Goal: Transaction & Acquisition: Purchase product/service

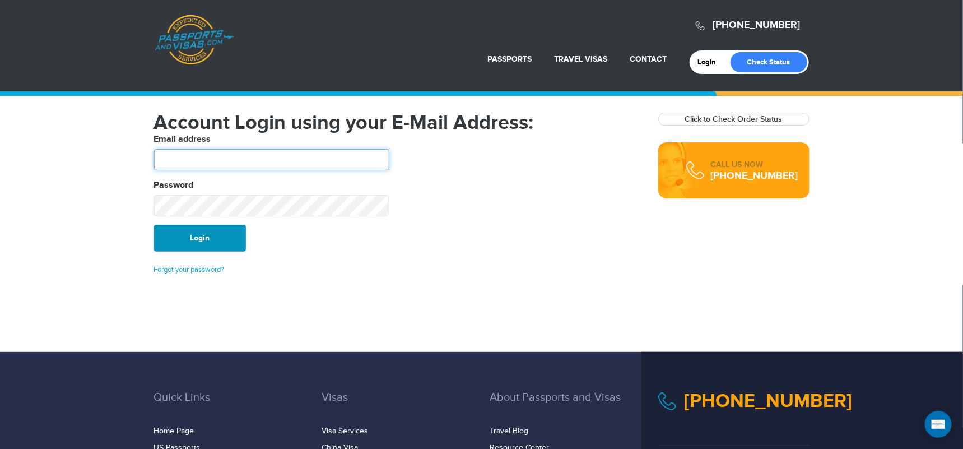
type input "**********"
click at [198, 243] on button "Login" at bounding box center [200, 238] width 92 height 27
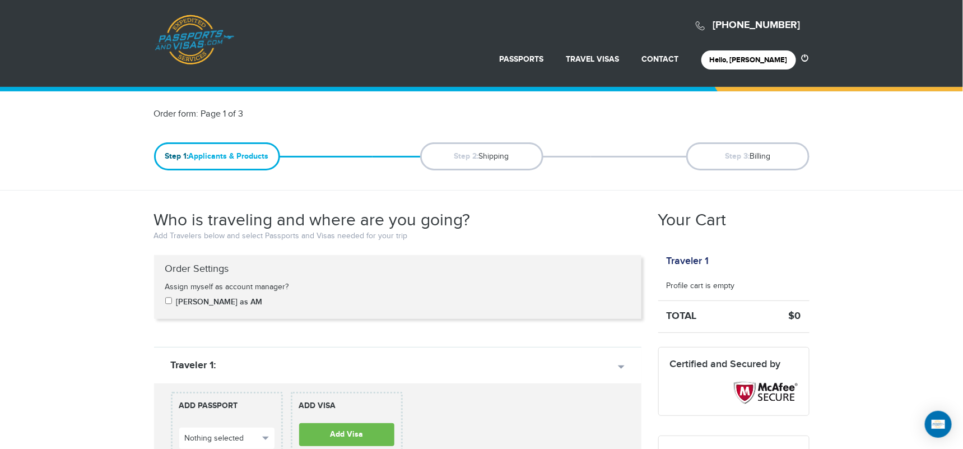
scroll to position [187, 0]
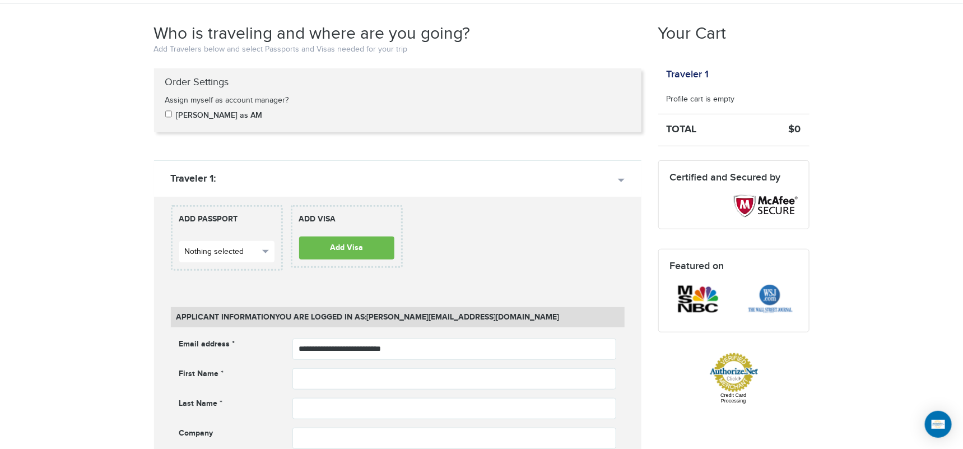
click at [253, 243] on button "Nothing selected" at bounding box center [226, 251] width 95 height 21
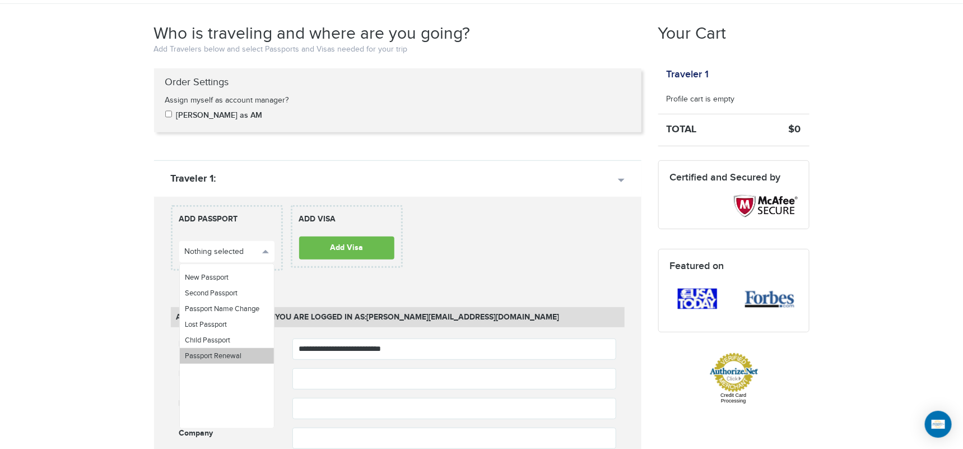
click at [224, 356] on span "Passport Renewal" at bounding box center [214, 355] width 57 height 9
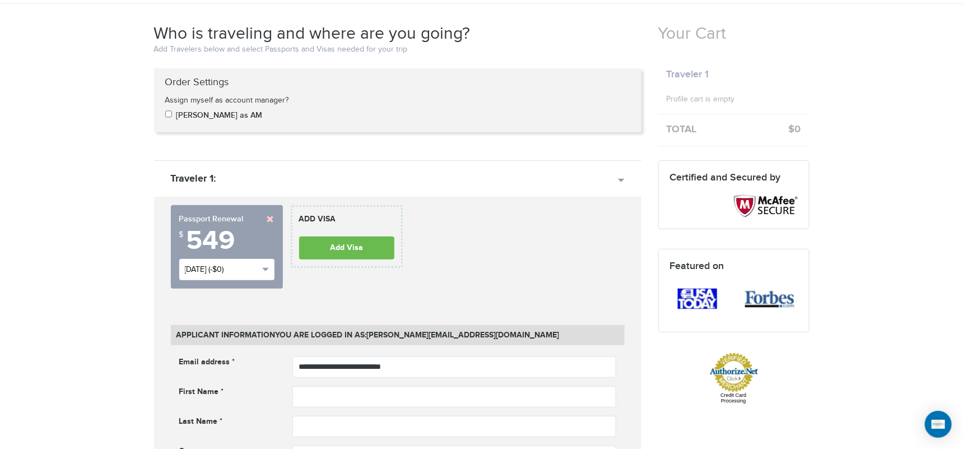
click at [265, 273] on button "Tue, Aug 19th (-$0)" at bounding box center [226, 269] width 95 height 21
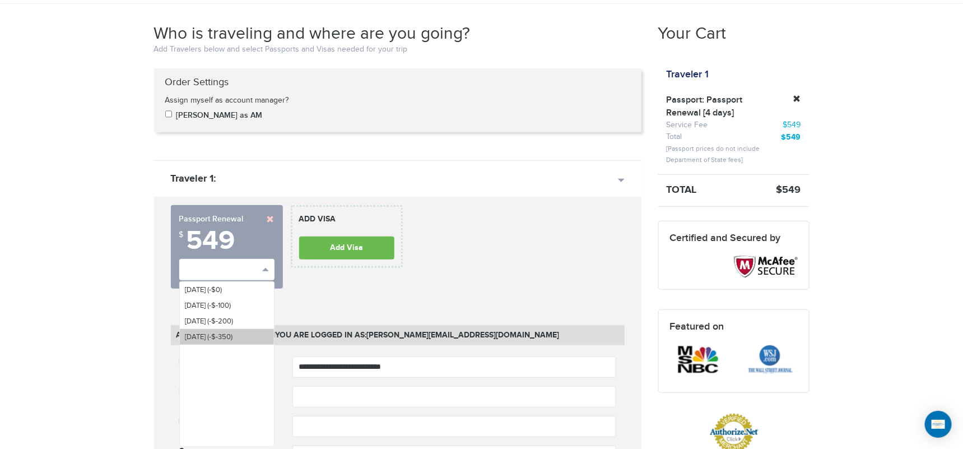
click at [233, 336] on span "Mon, Sep 1st (-$-350)" at bounding box center [210, 336] width 48 height 9
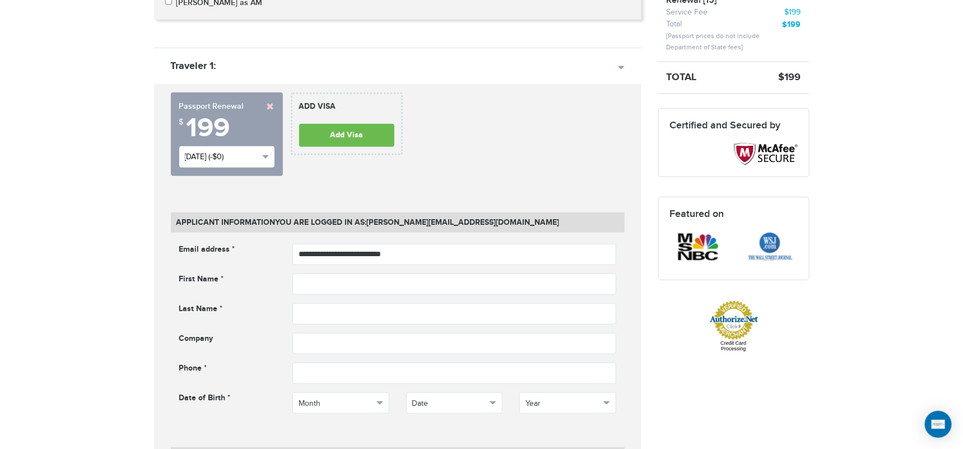
scroll to position [311, 0]
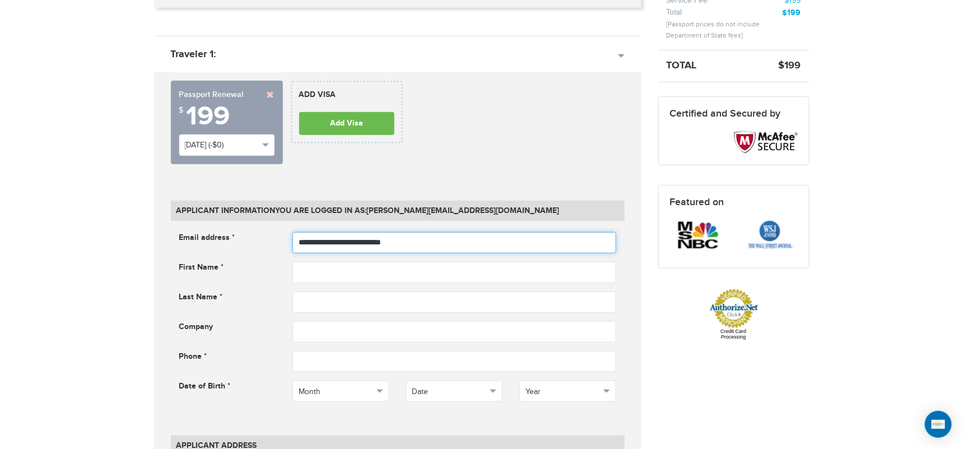
click at [421, 249] on input "**********" at bounding box center [455, 242] width 324 height 21
drag, startPoint x: 430, startPoint y: 237, endPoint x: 254, endPoint y: 215, distance: 177.3
click at [284, 232] on div "**********" at bounding box center [454, 242] width 341 height 21
type input "*"
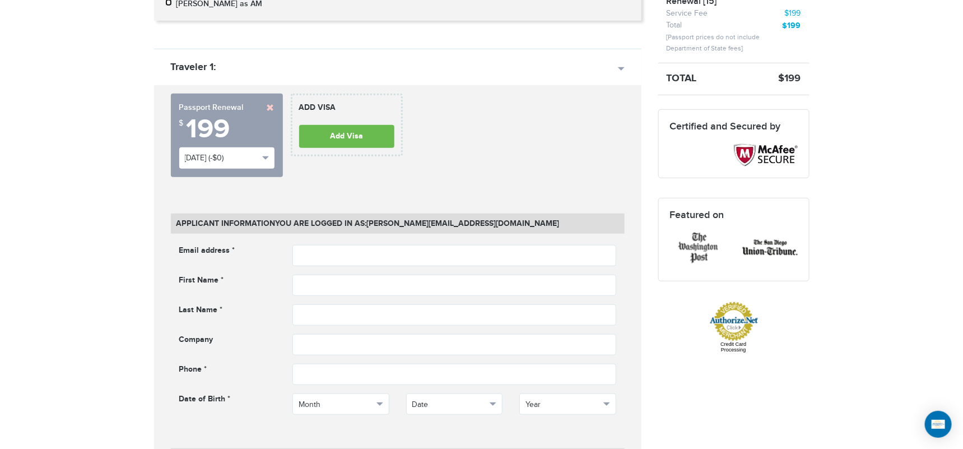
scroll to position [373, 0]
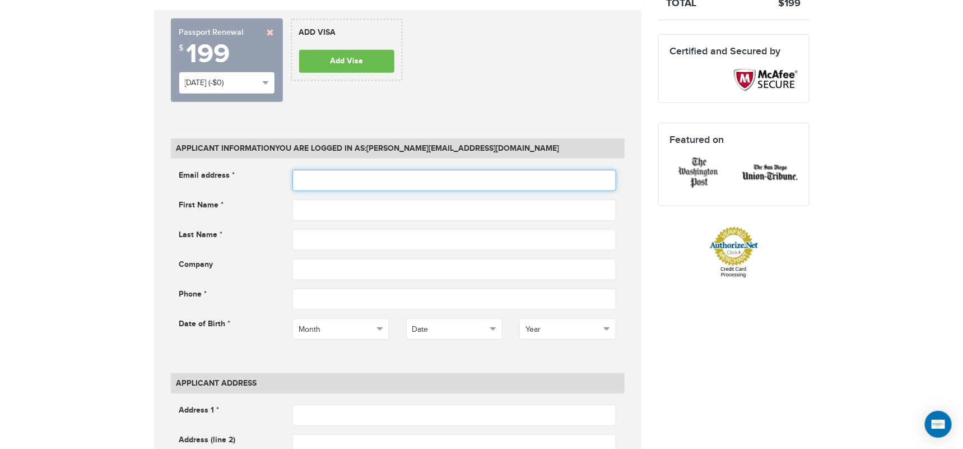
click at [345, 178] on input "email" at bounding box center [455, 180] width 324 height 21
click at [321, 175] on input "email" at bounding box center [455, 180] width 324 height 21
type input "**********"
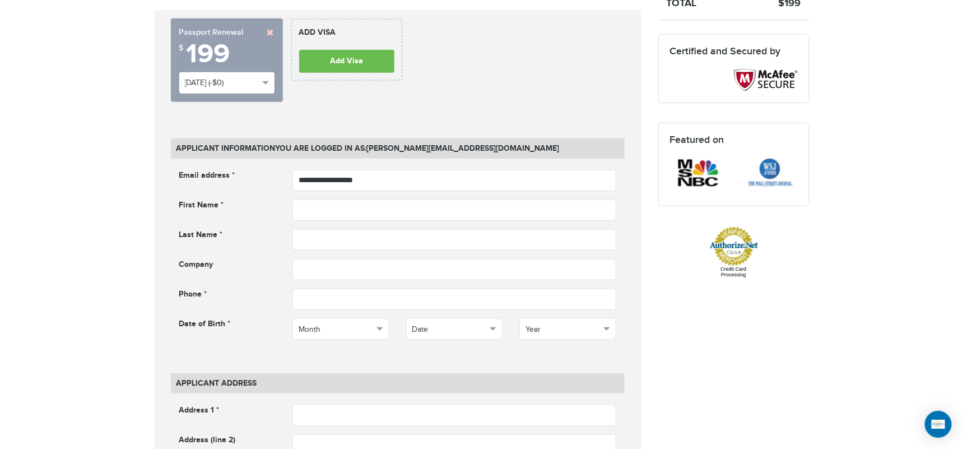
drag, startPoint x: 333, startPoint y: 191, endPoint x: 337, endPoint y: 201, distance: 11.3
click at [333, 191] on fieldset "**********" at bounding box center [398, 263] width 454 height 187
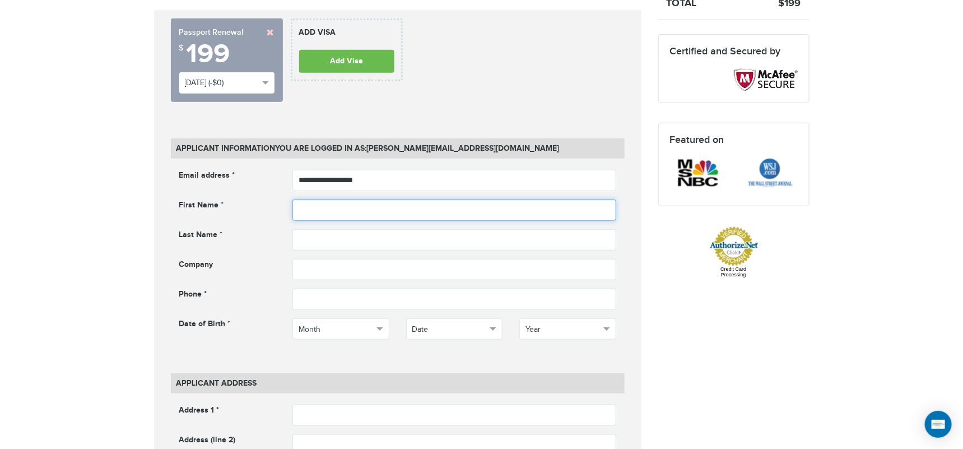
click at [335, 212] on input "text" at bounding box center [455, 210] width 324 height 21
type input "*******"
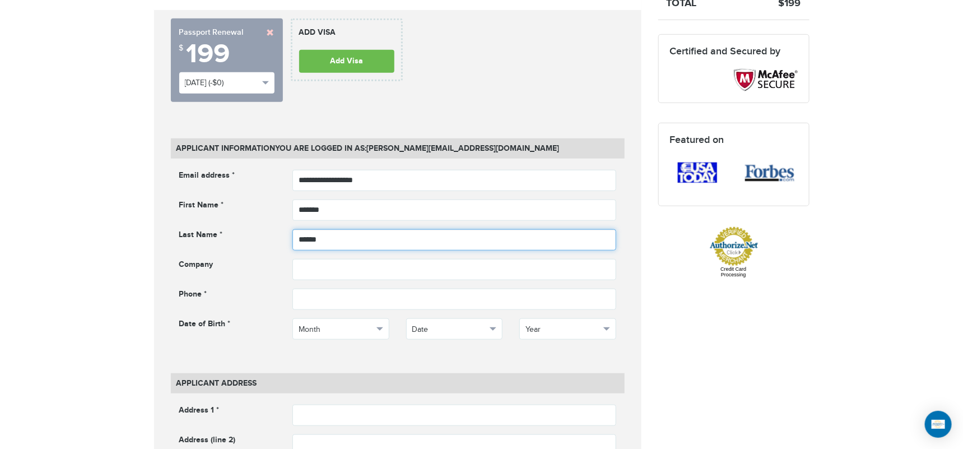
type input "******"
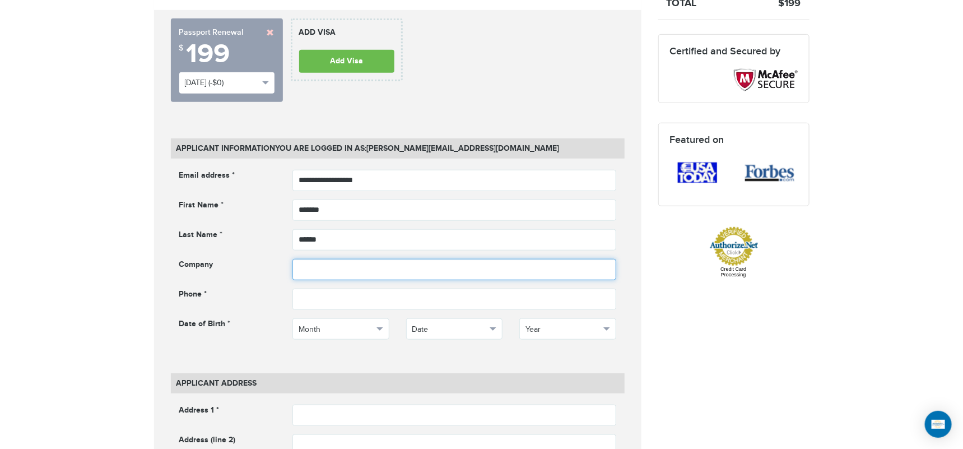
click at [337, 276] on input "text" at bounding box center [455, 269] width 324 height 21
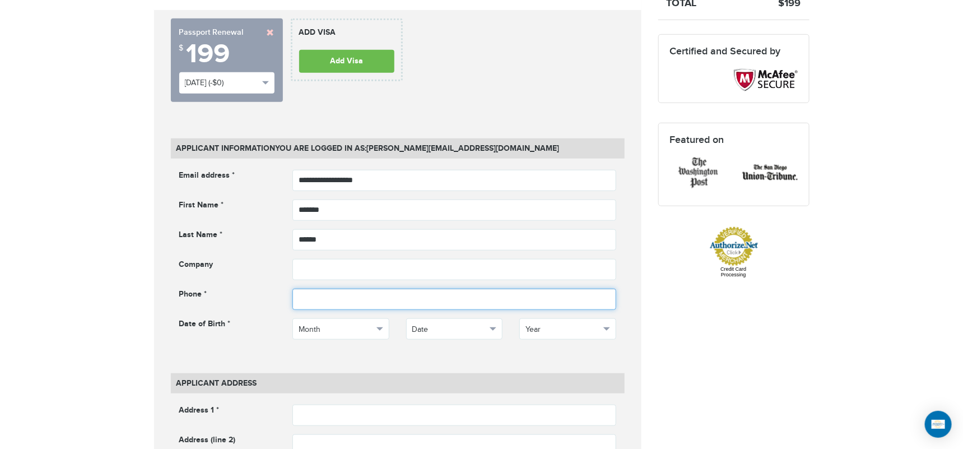
click at [328, 290] on input "phone" at bounding box center [455, 299] width 324 height 21
type input "**********"
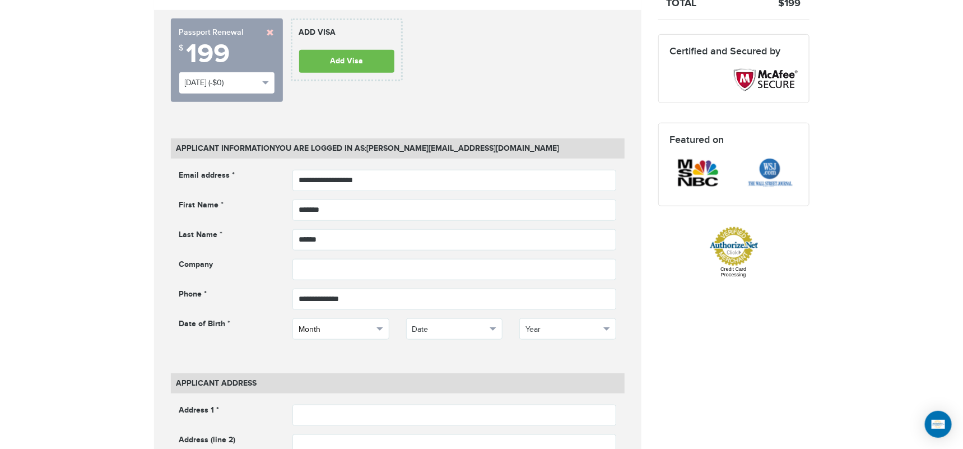
click at [318, 324] on span "Month" at bounding box center [336, 329] width 75 height 11
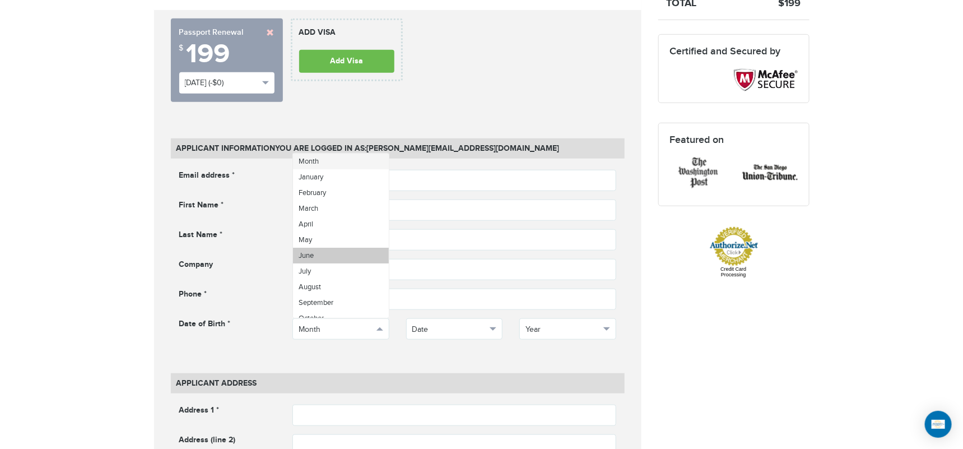
scroll to position [40, 0]
click at [331, 277] on link "October" at bounding box center [341, 279] width 96 height 16
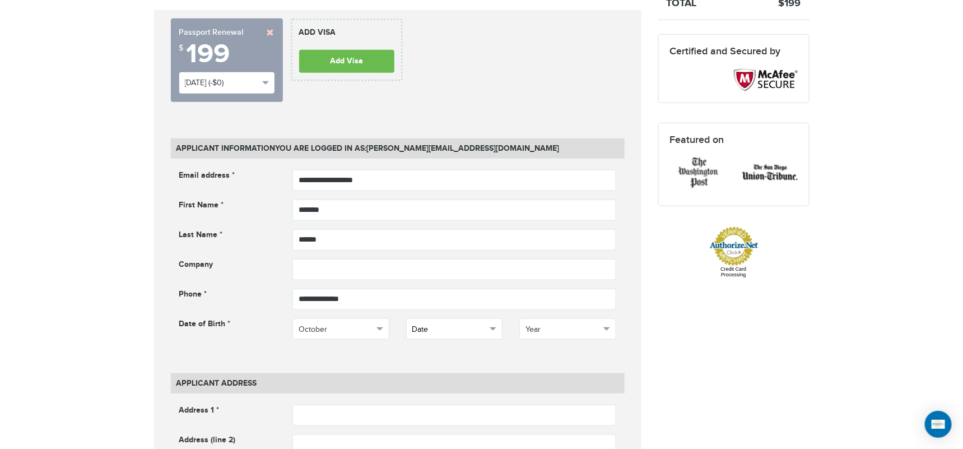
click at [457, 333] on span "Date" at bounding box center [450, 329] width 75 height 11
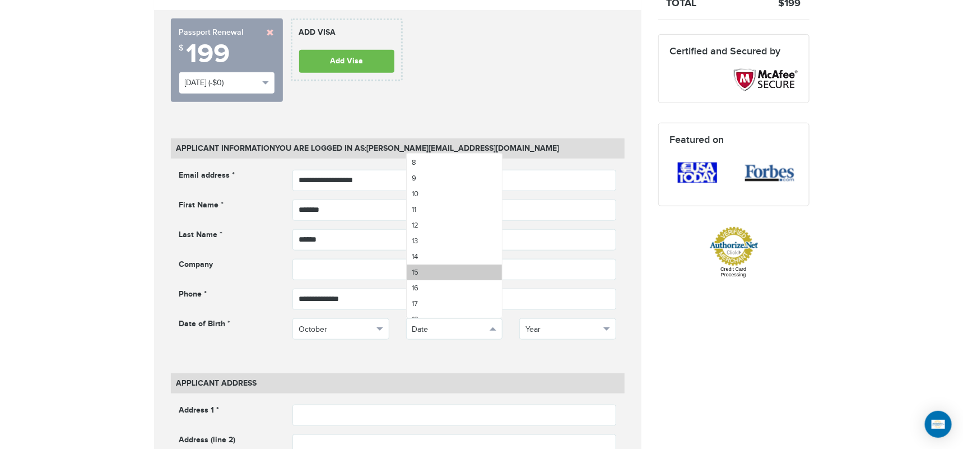
click at [434, 272] on link "15" at bounding box center [455, 273] width 96 height 16
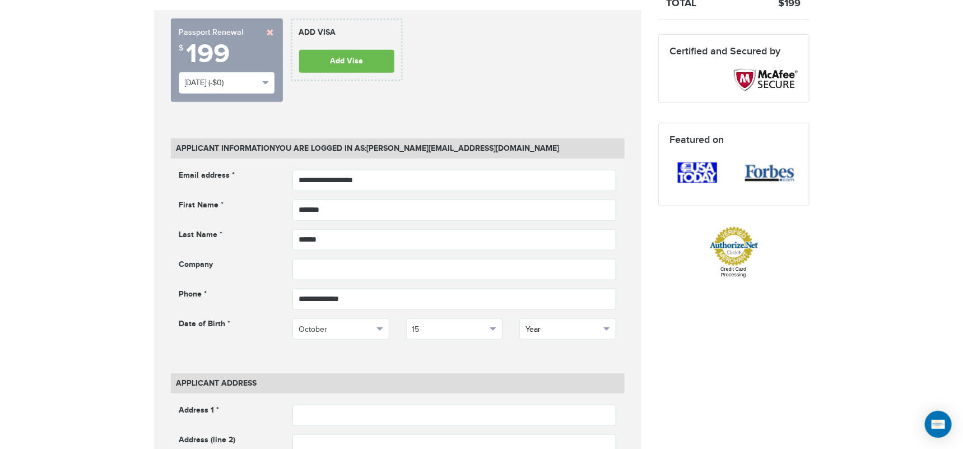
click at [526, 326] on span "Year" at bounding box center [563, 329] width 75 height 11
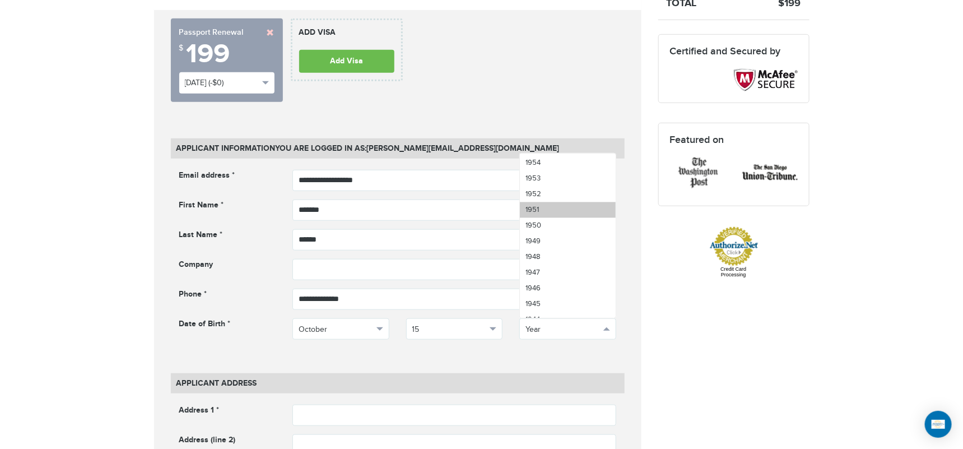
scroll to position [1120, 0]
click at [540, 249] on span "1949" at bounding box center [533, 249] width 15 height 9
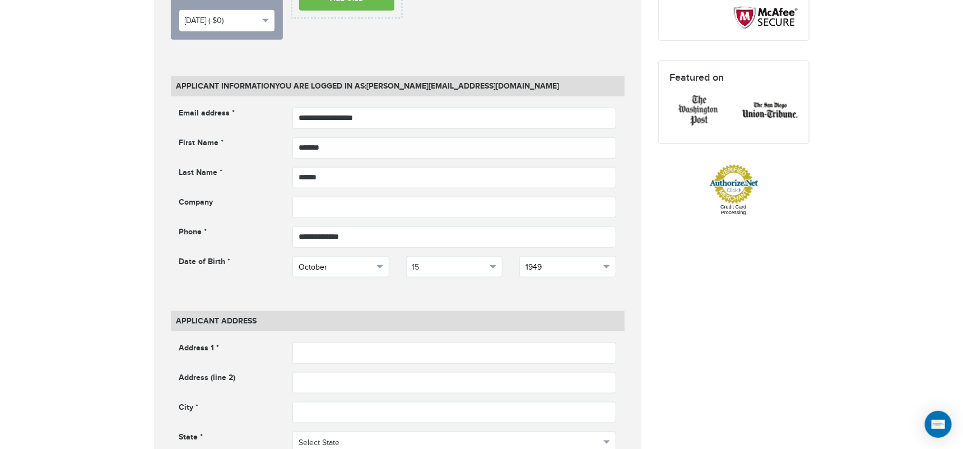
scroll to position [560, 0]
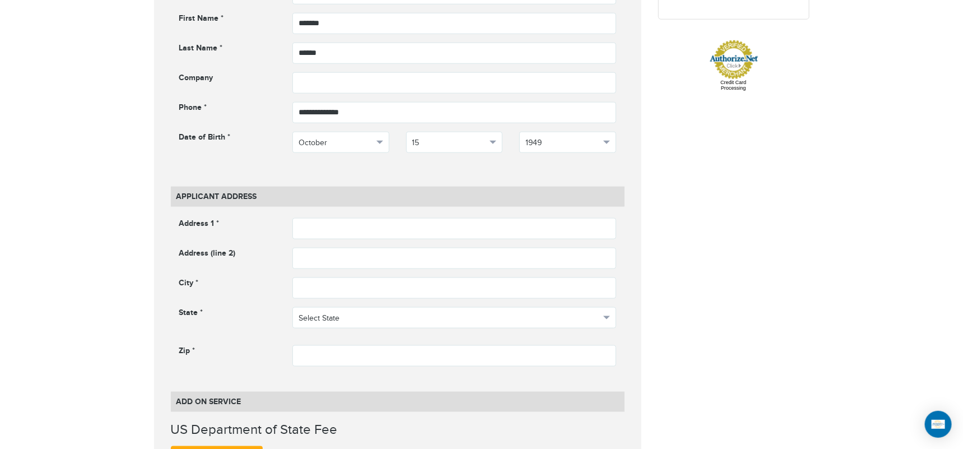
click at [392, 219] on input "text" at bounding box center [455, 228] width 324 height 21
click at [323, 236] on input "text" at bounding box center [455, 228] width 324 height 21
click at [305, 225] on input "text" at bounding box center [455, 228] width 324 height 21
click at [333, 235] on input "text" at bounding box center [455, 228] width 324 height 21
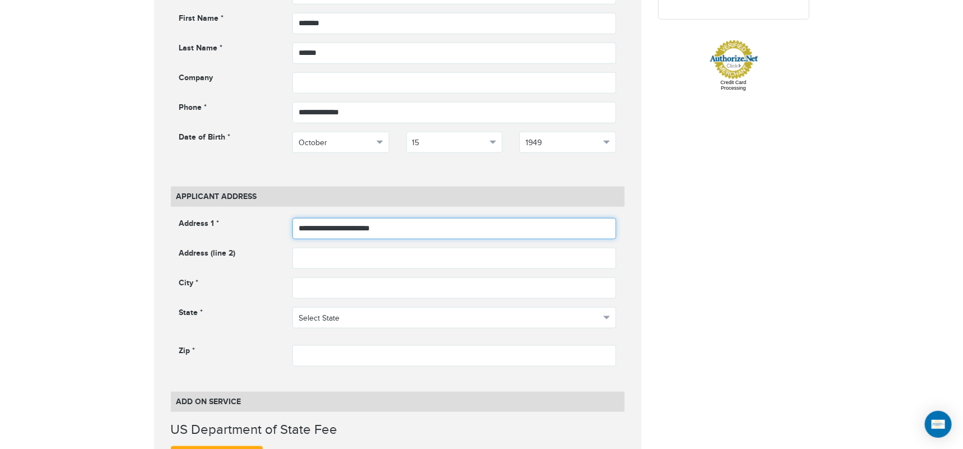
type input "**********"
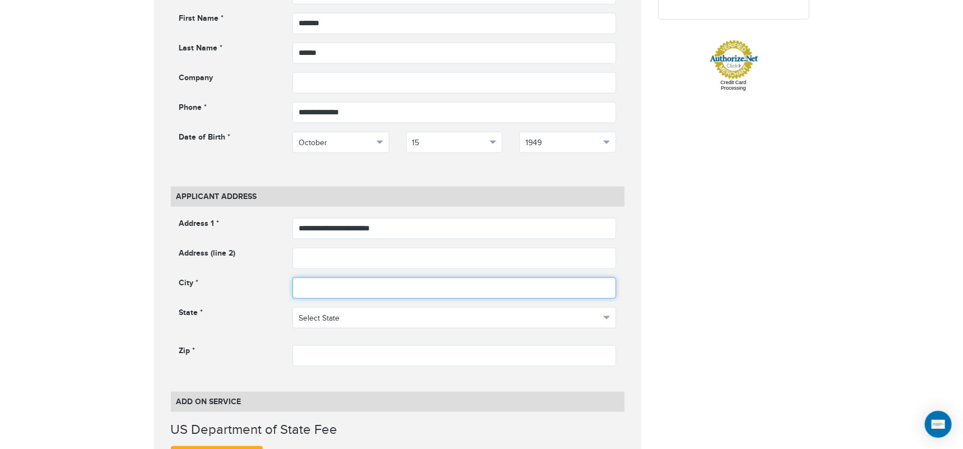
click at [344, 292] on input "text" at bounding box center [455, 287] width 324 height 21
type input "**********"
click at [383, 327] on div "**********" at bounding box center [455, 322] width 324 height 30
click at [383, 325] on button "Select State" at bounding box center [455, 317] width 324 height 21
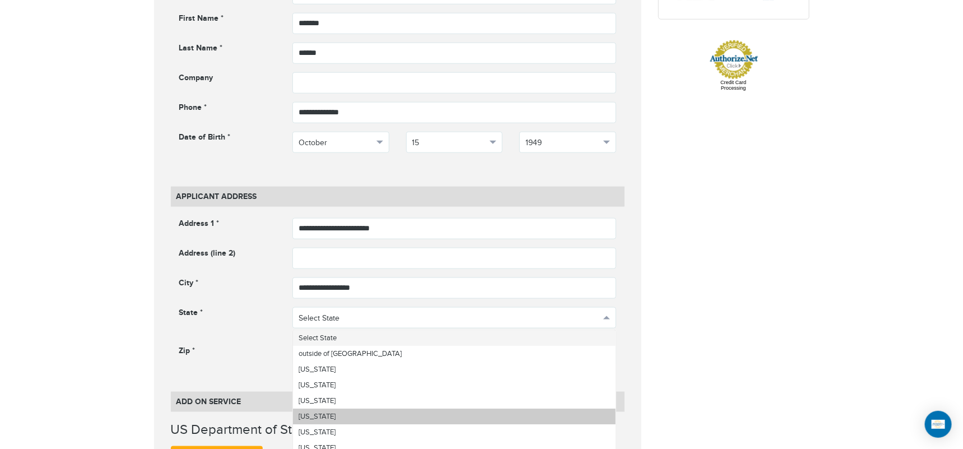
scroll to position [62, 0]
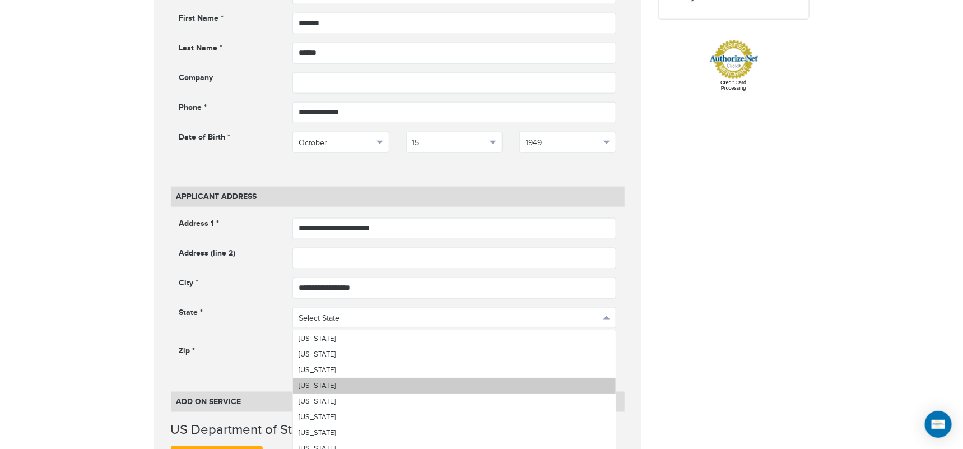
click at [354, 385] on link "Colorado" at bounding box center [454, 386] width 323 height 16
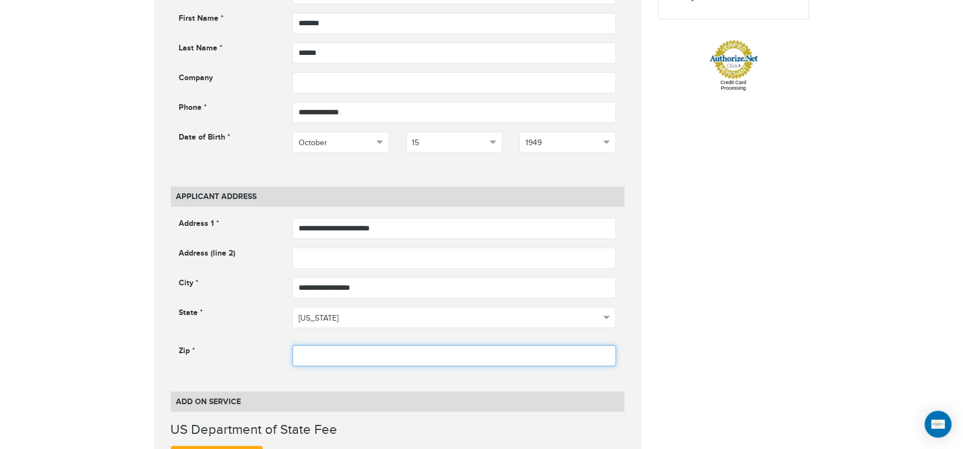
click at [341, 359] on input "text" at bounding box center [455, 355] width 324 height 21
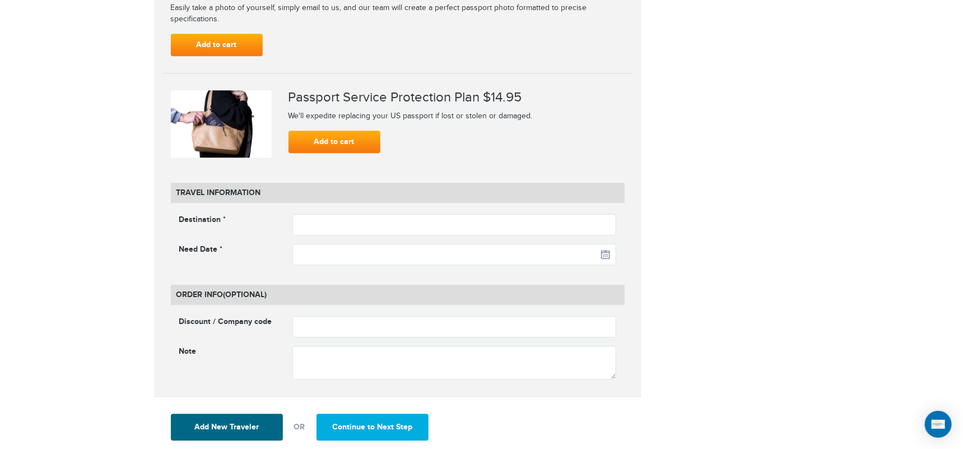
scroll to position [1308, 0]
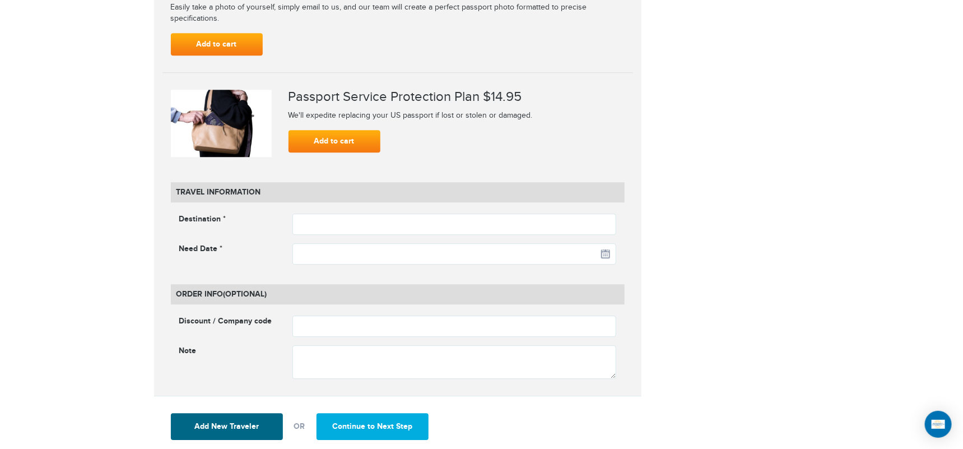
type input "*****"
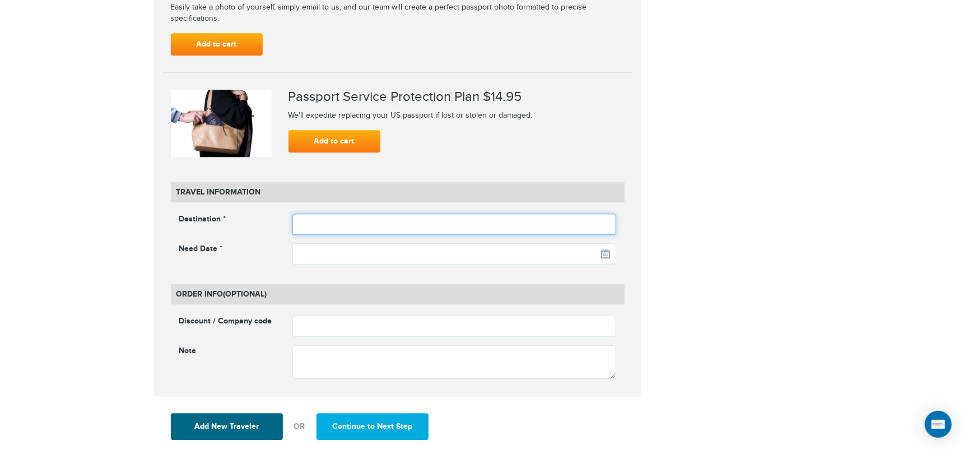
click at [390, 225] on input "text" at bounding box center [455, 224] width 324 height 21
type input "******"
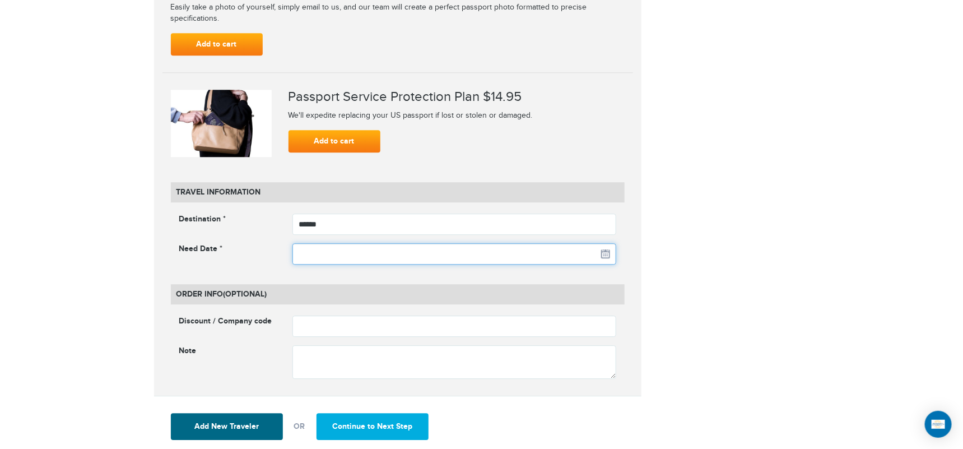
click at [606, 256] on input "text" at bounding box center [455, 253] width 324 height 21
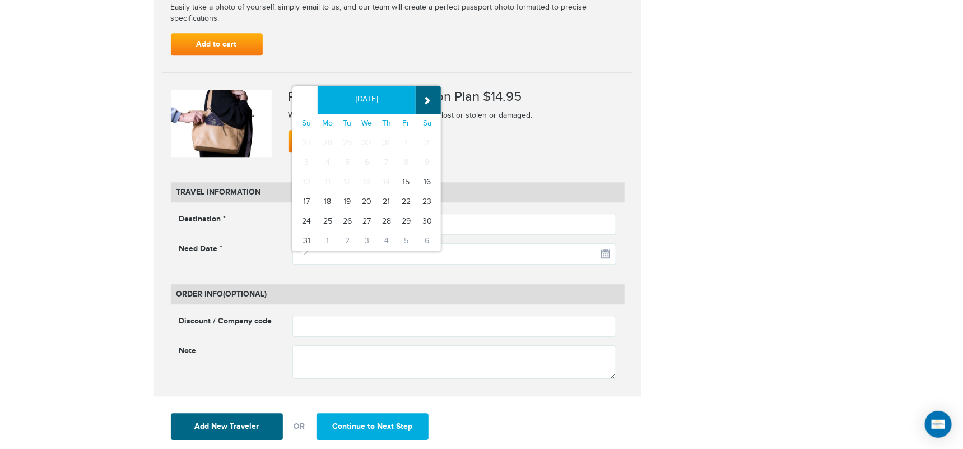
click at [429, 100] on th "»" at bounding box center [428, 100] width 25 height 28
click at [328, 175] on td "15" at bounding box center [328, 183] width 20 height 20
type input "**********"
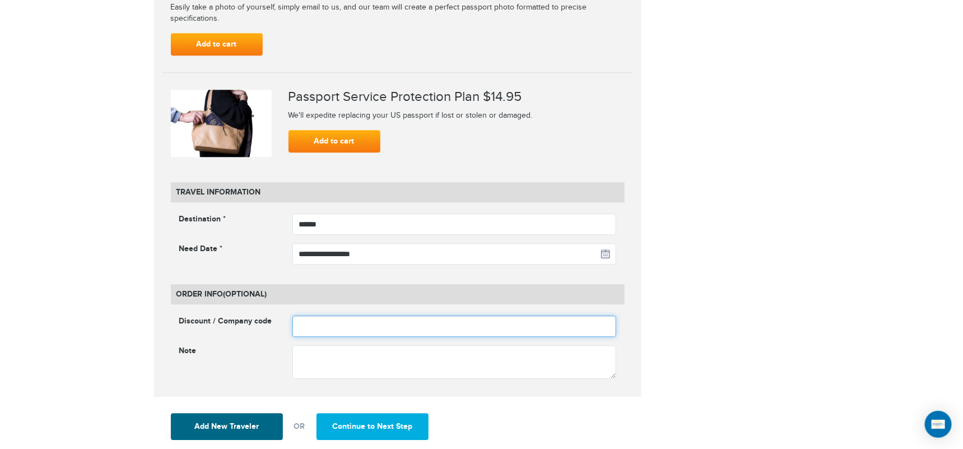
click at [340, 324] on input "text" at bounding box center [455, 326] width 324 height 21
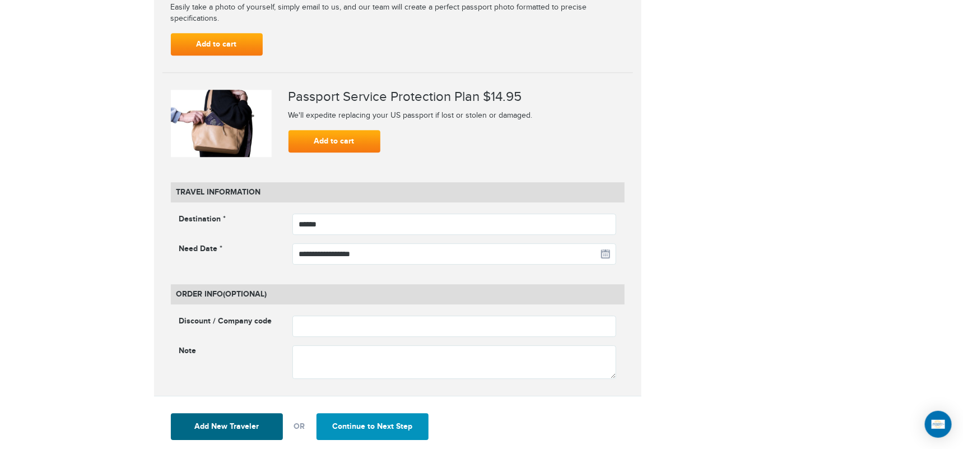
click at [367, 424] on button "Continue to Next Step" at bounding box center [373, 426] width 112 height 27
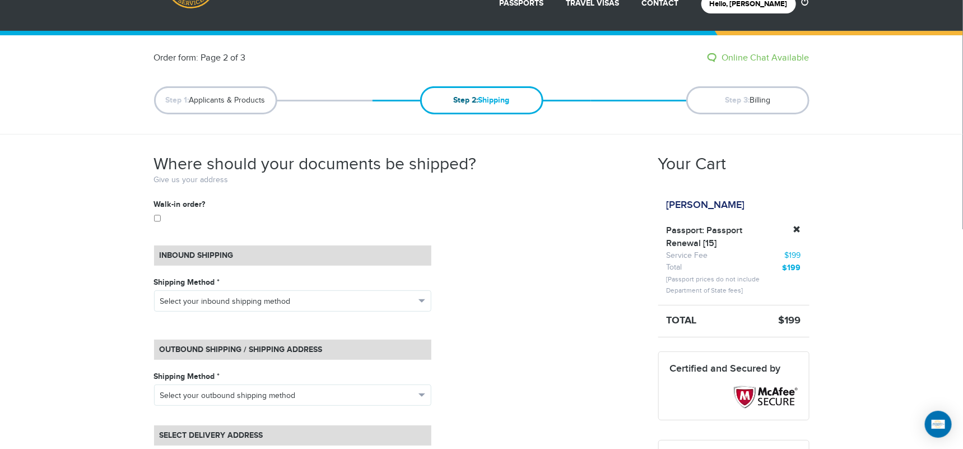
scroll to position [124, 0]
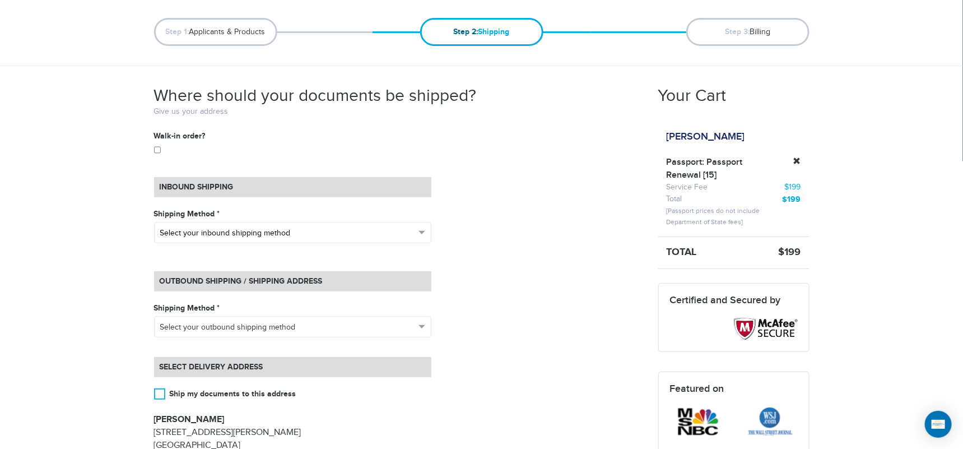
click at [294, 228] on span "Select your inbound shipping method" at bounding box center [287, 233] width 255 height 11
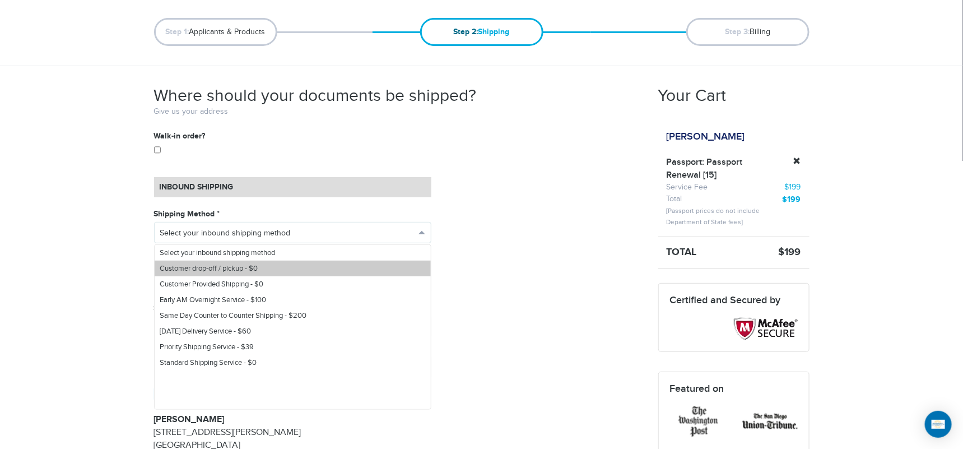
click at [277, 262] on link "Customer drop-off / pickup - $0" at bounding box center [293, 269] width 276 height 16
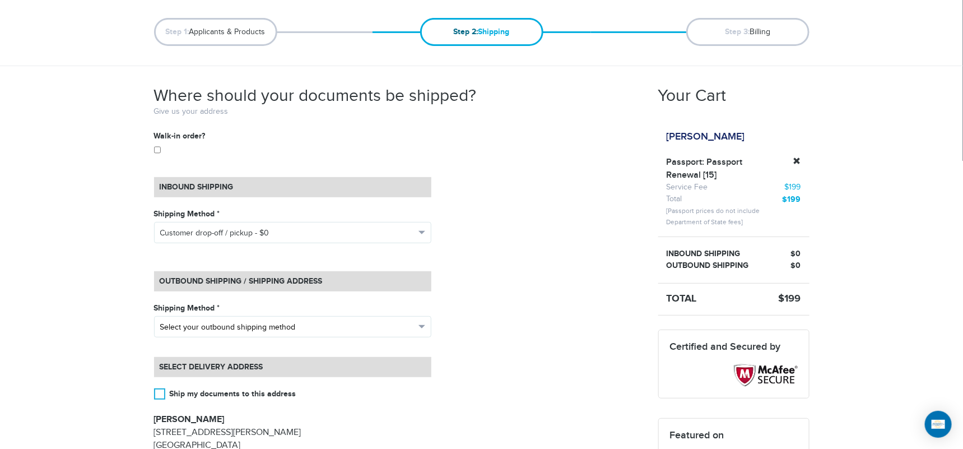
click at [258, 324] on span "Select your outbound shipping method" at bounding box center [287, 327] width 255 height 11
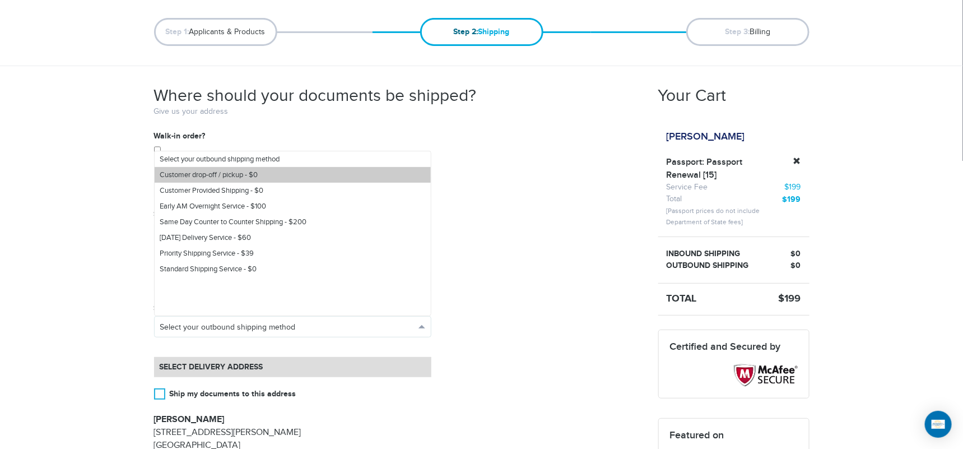
click at [243, 174] on span "Customer drop-off / pickup - $0" at bounding box center [209, 174] width 98 height 9
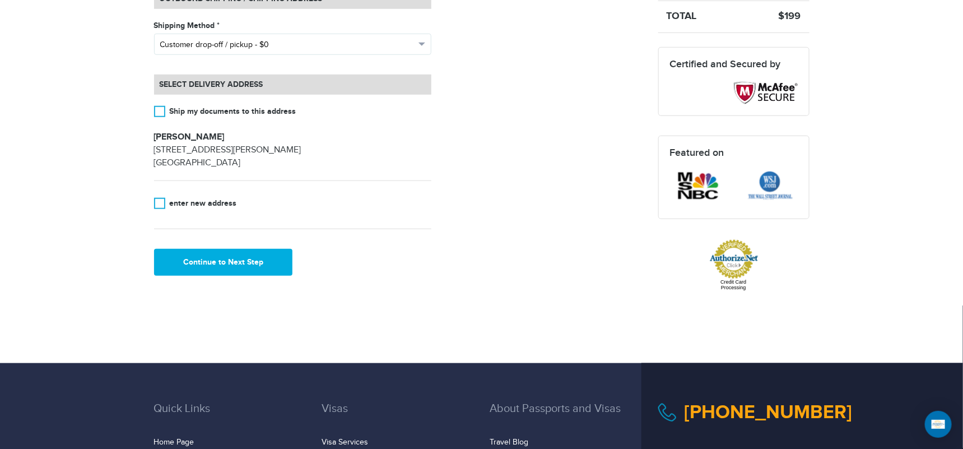
scroll to position [436, 0]
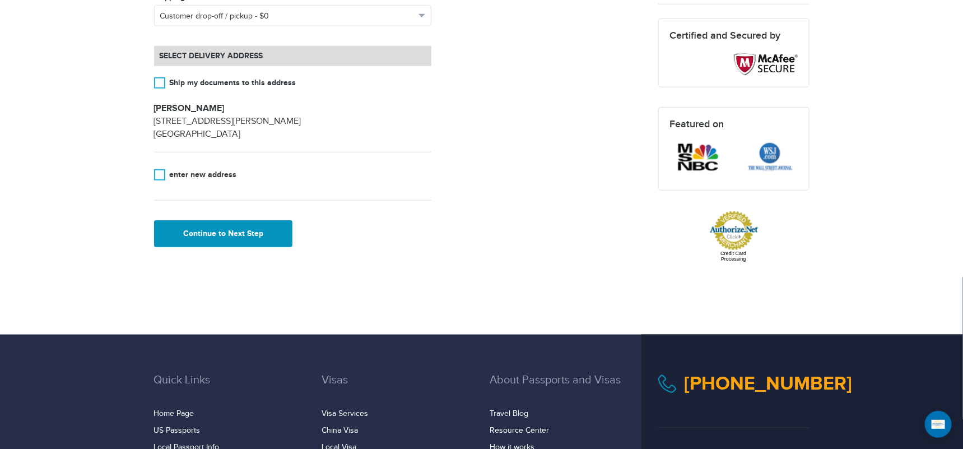
click at [204, 226] on button "Continue to Next Step" at bounding box center [223, 233] width 139 height 27
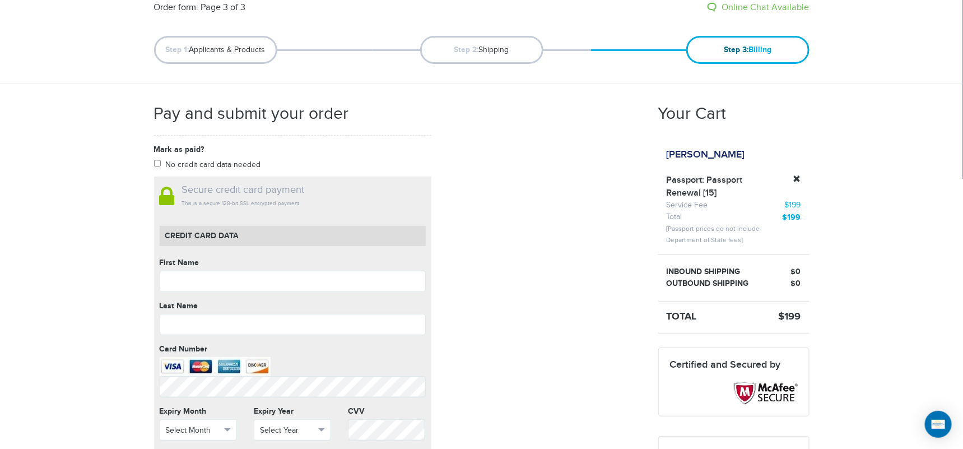
scroll to position [124, 0]
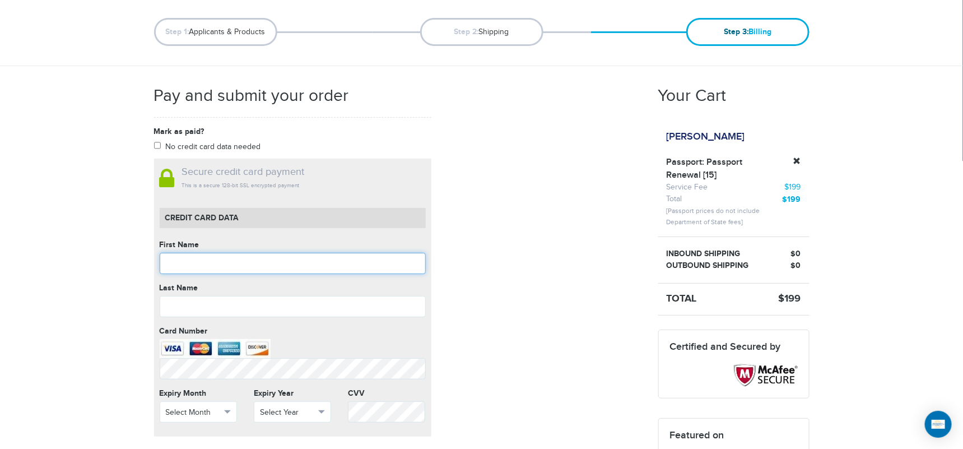
click at [288, 266] on input "text" at bounding box center [293, 263] width 266 height 21
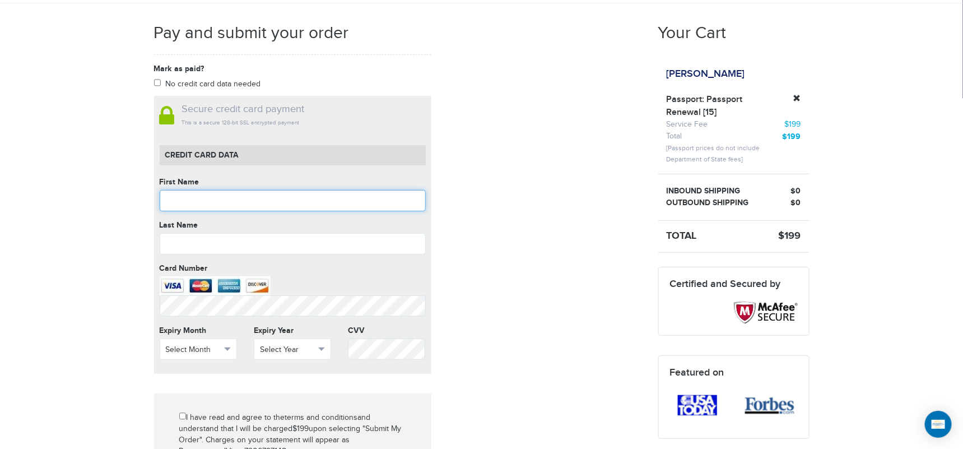
scroll to position [187, 0]
type input "*"
type input "*******"
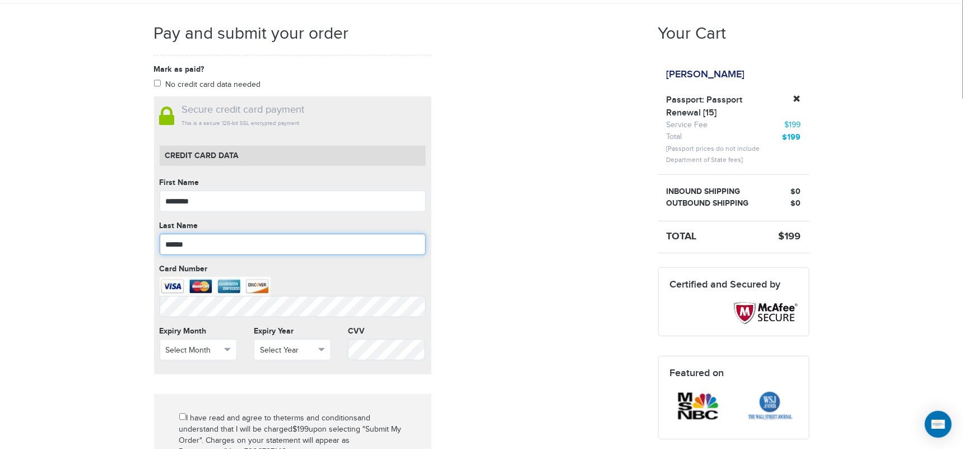
type input "******"
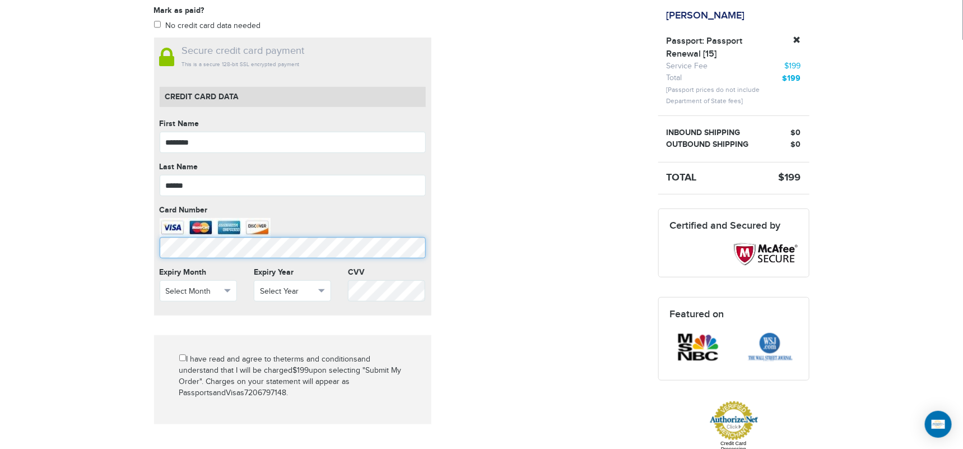
scroll to position [249, 0]
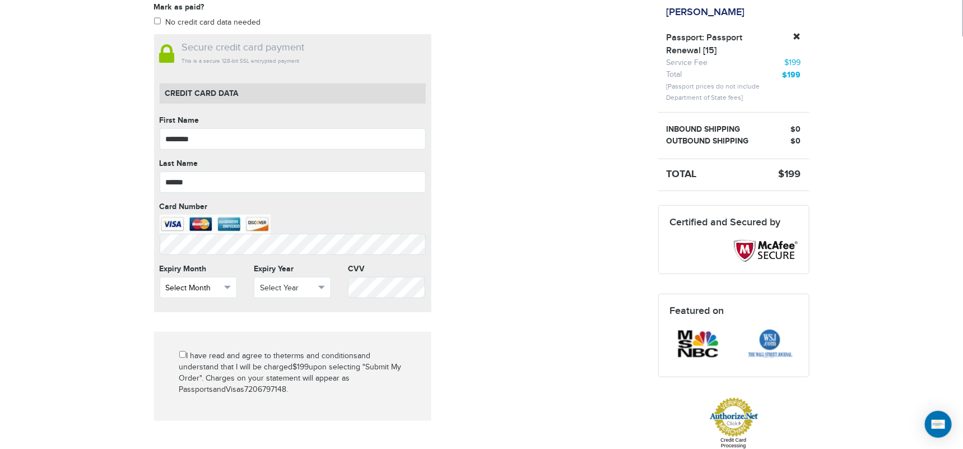
click at [199, 288] on span "Select Month" at bounding box center [193, 287] width 55 height 11
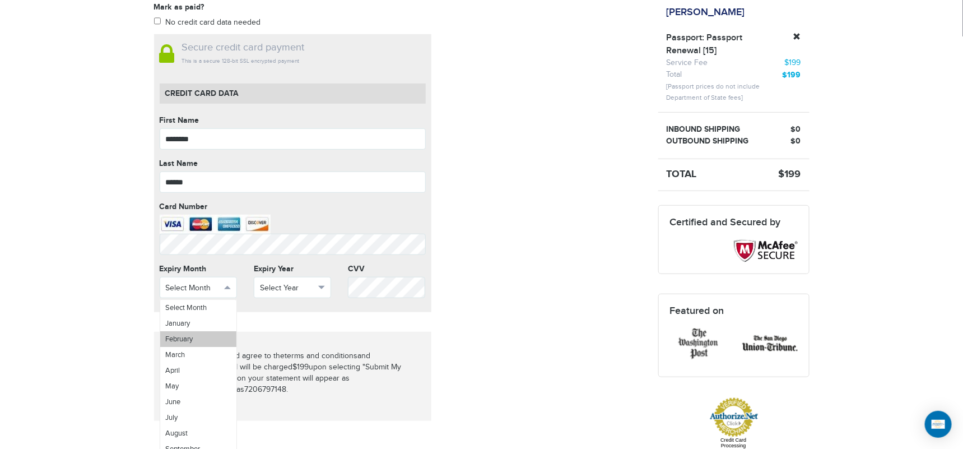
click at [203, 337] on link "February" at bounding box center [198, 339] width 76 height 16
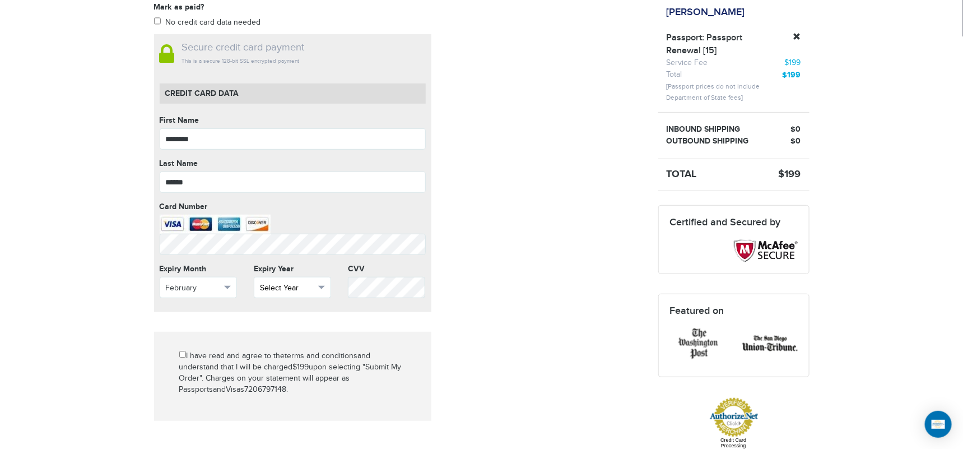
click at [280, 290] on span "Select Year" at bounding box center [287, 287] width 55 height 11
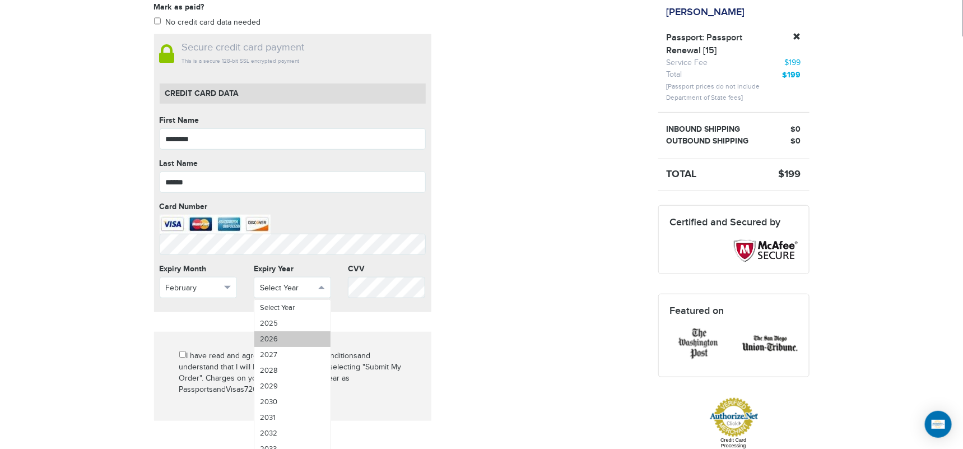
click at [300, 340] on link "2026" at bounding box center [292, 339] width 76 height 16
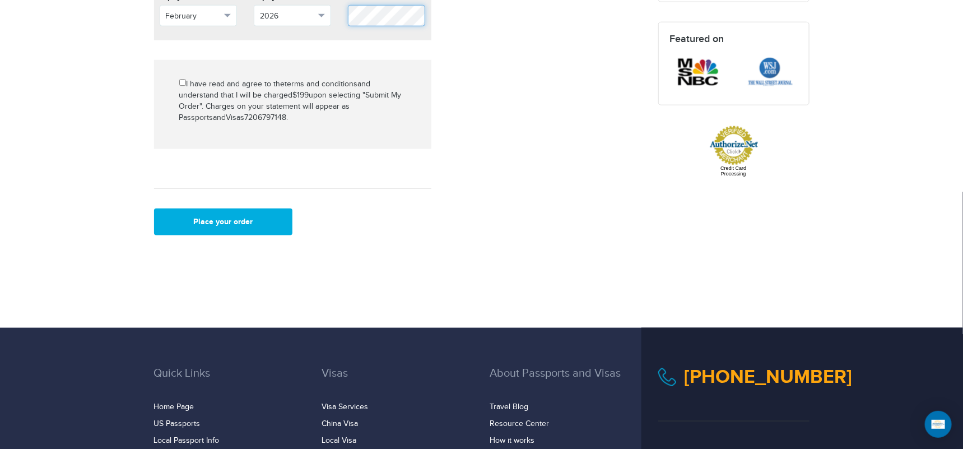
scroll to position [623, 0]
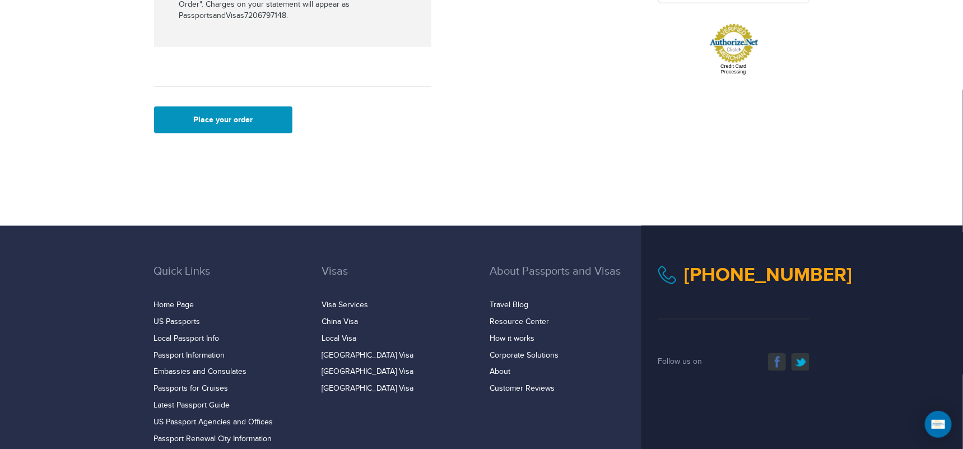
drag, startPoint x: 216, startPoint y: 122, endPoint x: 212, endPoint y: 117, distance: 7.2
click at [216, 121] on button "Place your order" at bounding box center [223, 119] width 139 height 27
click at [211, 117] on button "Place your order" at bounding box center [223, 119] width 139 height 27
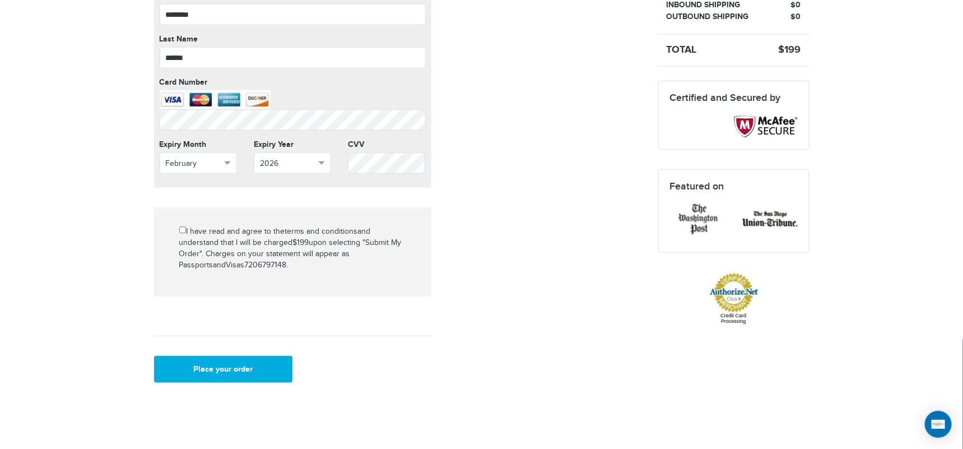
scroll to position [311, 0]
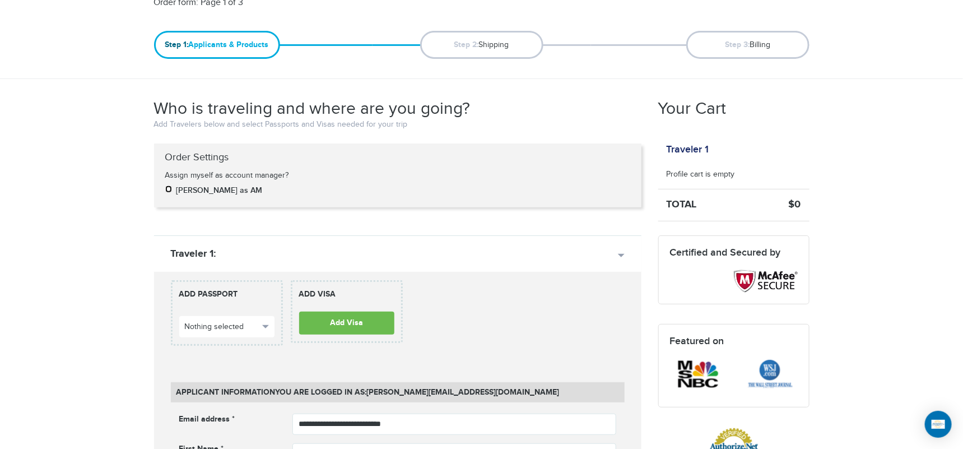
scroll to position [187, 0]
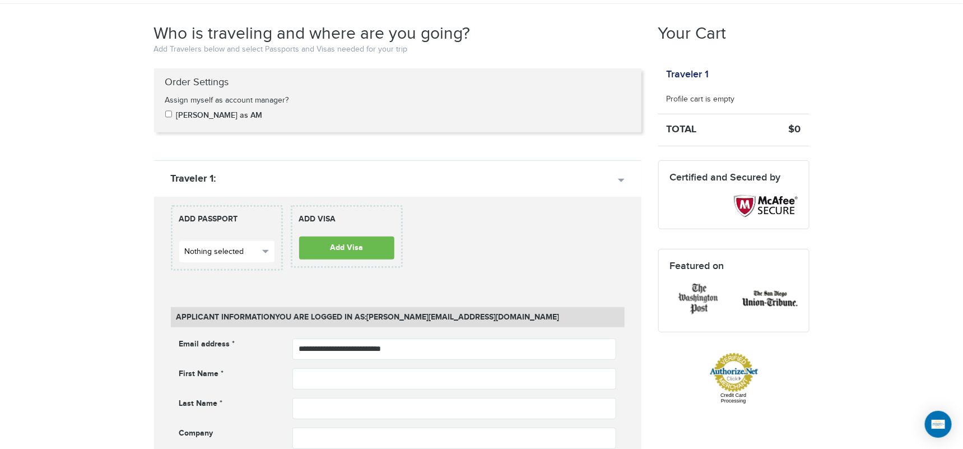
click at [250, 261] on button "Nothing selected" at bounding box center [226, 251] width 95 height 21
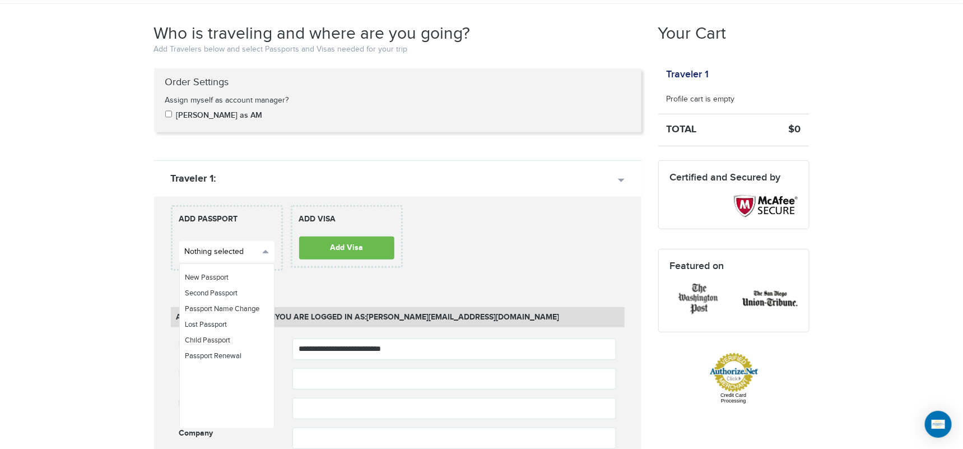
click at [251, 254] on span "Nothing selected" at bounding box center [222, 251] width 74 height 11
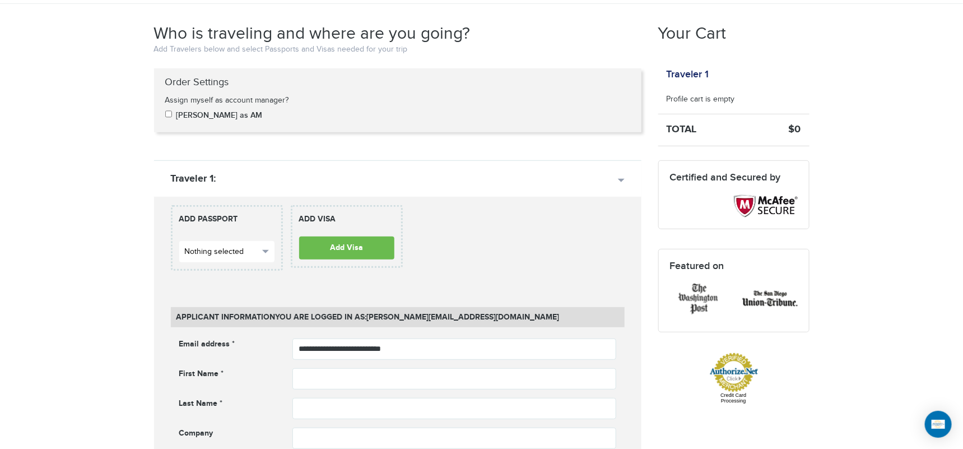
click at [252, 254] on span "Nothing selected" at bounding box center [222, 251] width 74 height 11
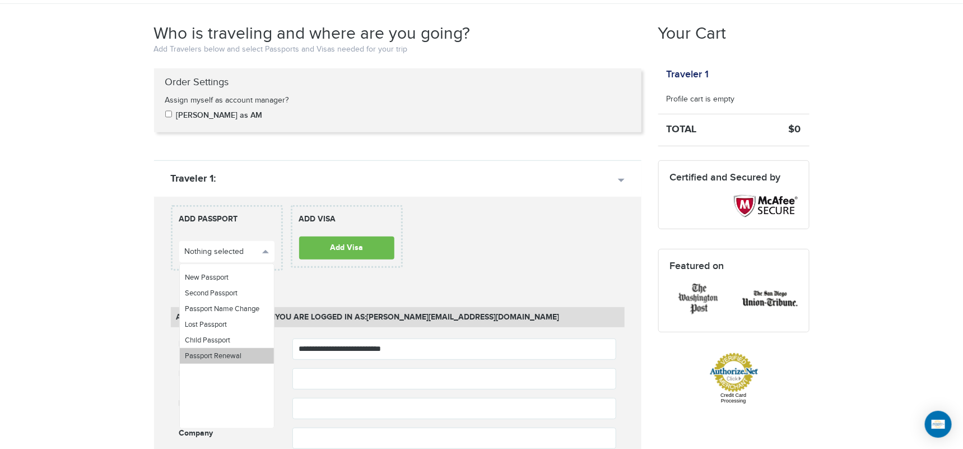
click at [247, 356] on link "Passport Renewal" at bounding box center [227, 356] width 94 height 16
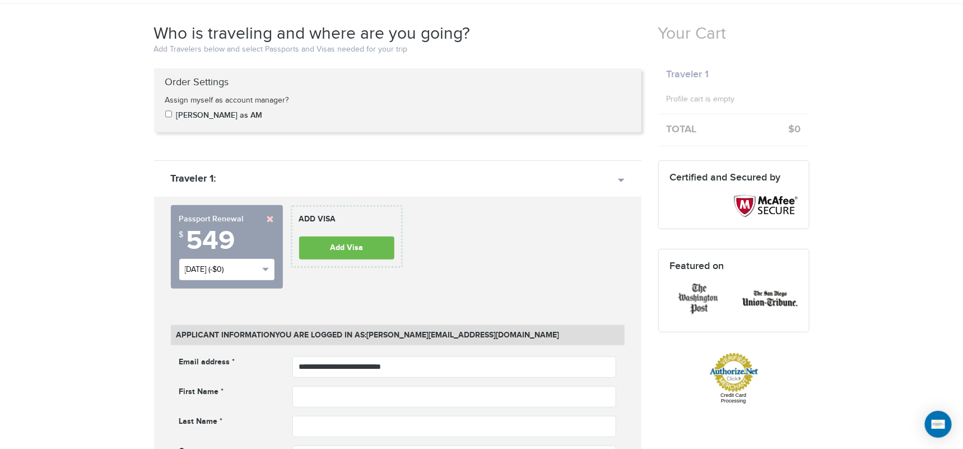
click at [245, 272] on span "Tue, Aug 19th (-$0)" at bounding box center [222, 269] width 74 height 11
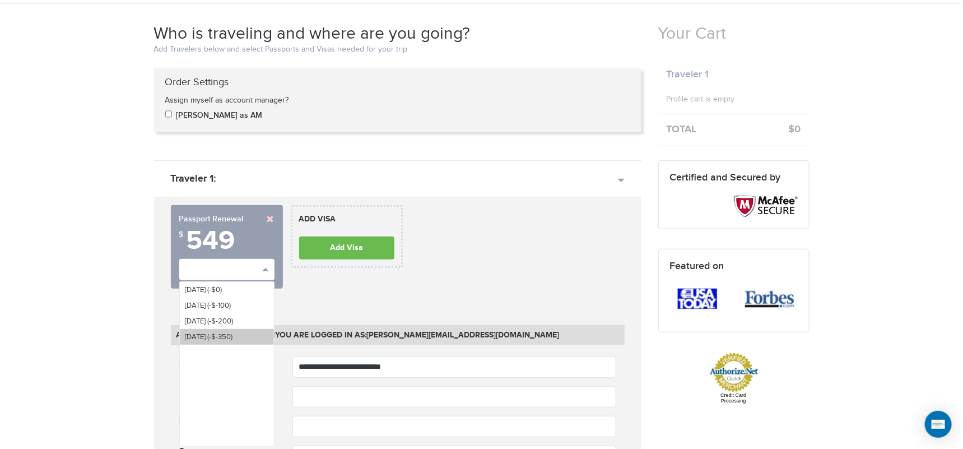
click at [233, 339] on span "Mon, Sep 1st (-$-350)" at bounding box center [210, 336] width 48 height 9
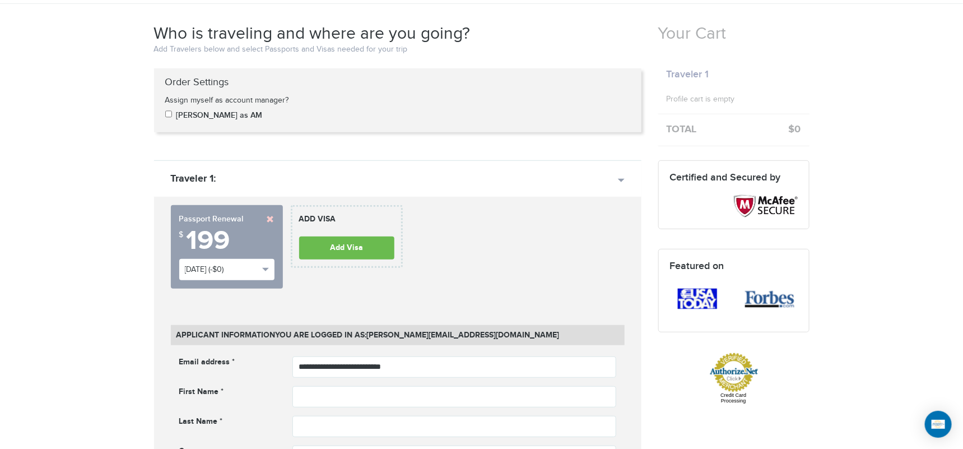
click at [243, 339] on h4 "Applicant Information You are logged in as: william@passportsandvisas.com" at bounding box center [398, 335] width 454 height 20
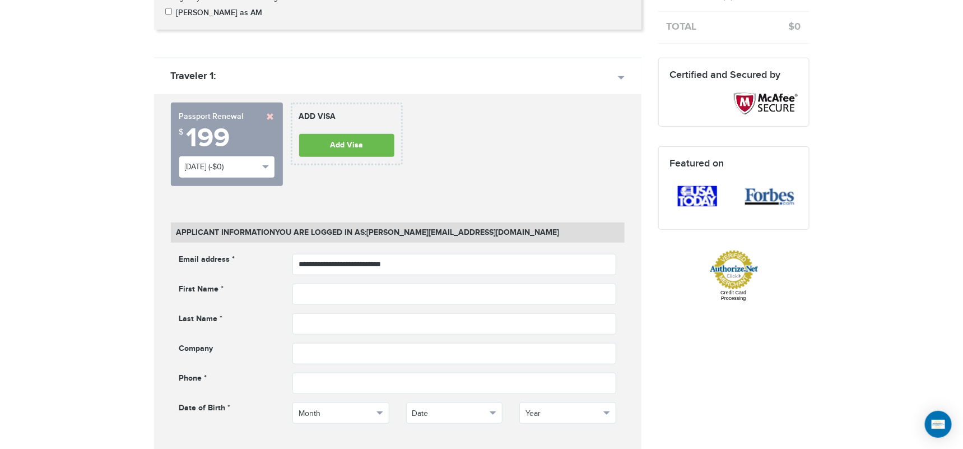
scroll to position [373, 0]
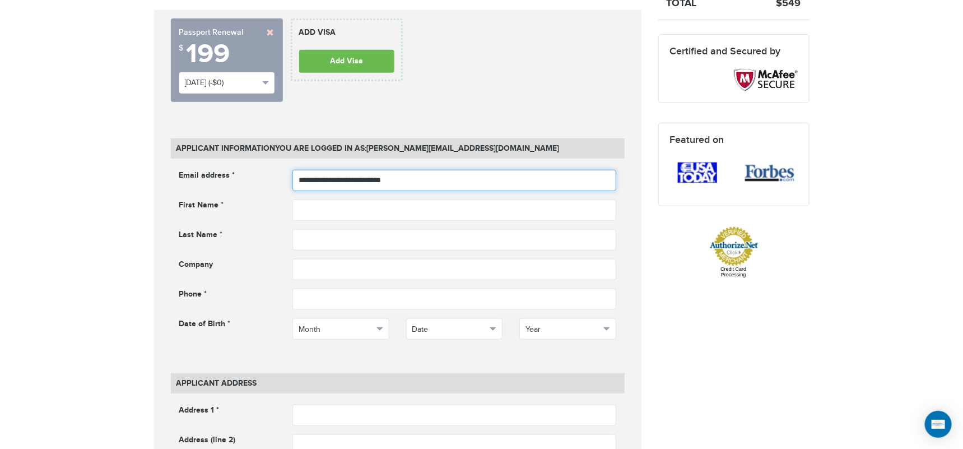
click at [457, 187] on input "**********" at bounding box center [455, 180] width 324 height 21
drag, startPoint x: 448, startPoint y: 181, endPoint x: 266, endPoint y: 143, distance: 186.0
click at [290, 173] on div "**********" at bounding box center [454, 180] width 341 height 21
type input "**********"
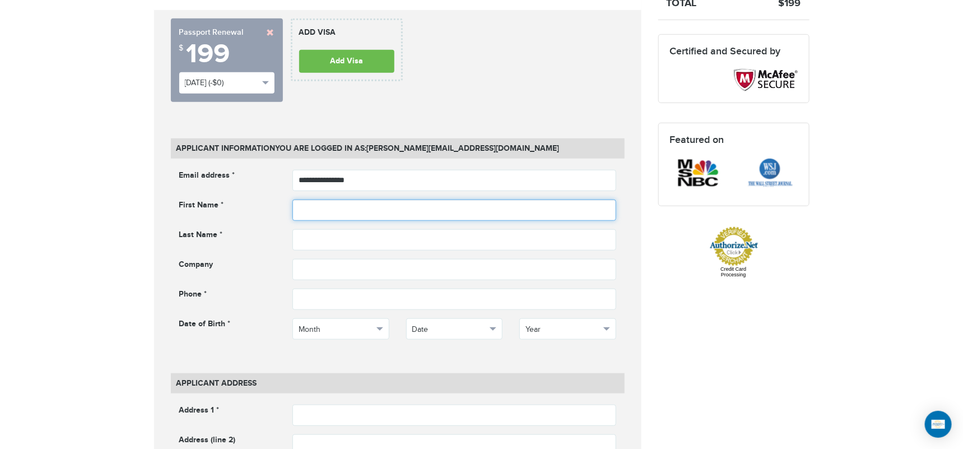
click at [359, 201] on input "text" at bounding box center [455, 210] width 324 height 21
type input "*******"
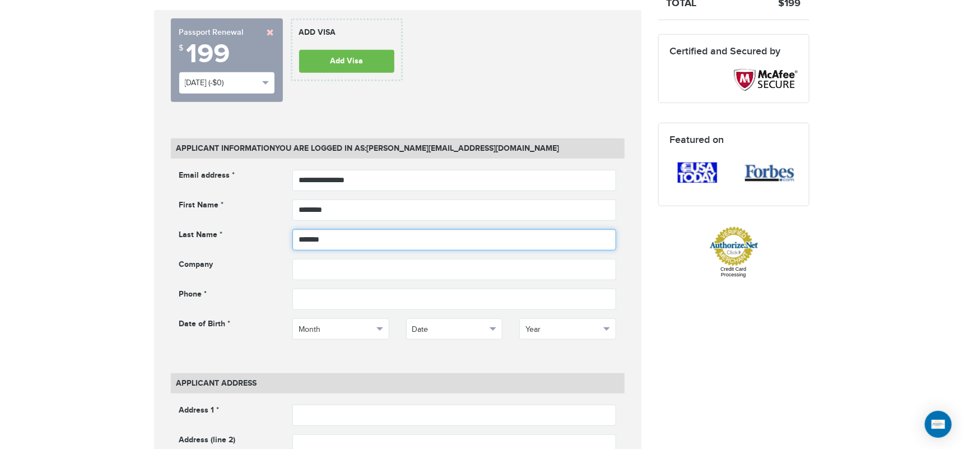
type input "******"
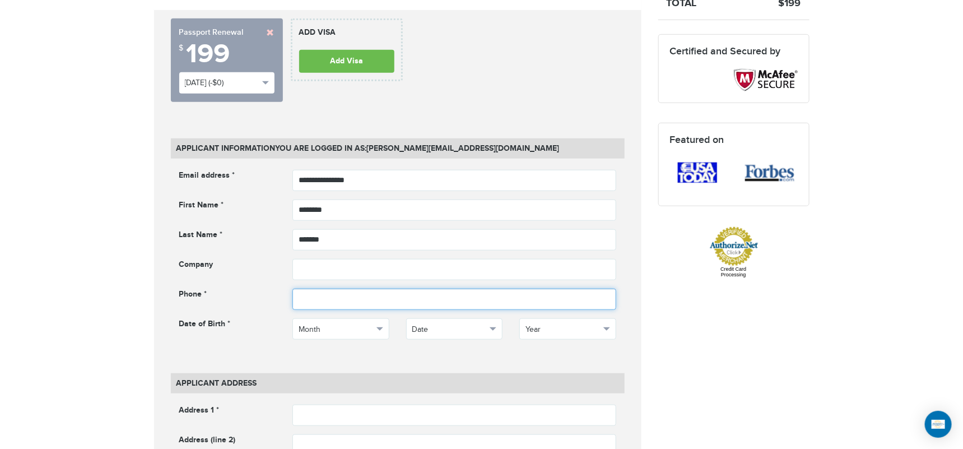
click at [351, 289] on input "phone" at bounding box center [455, 299] width 324 height 21
type input "**********"
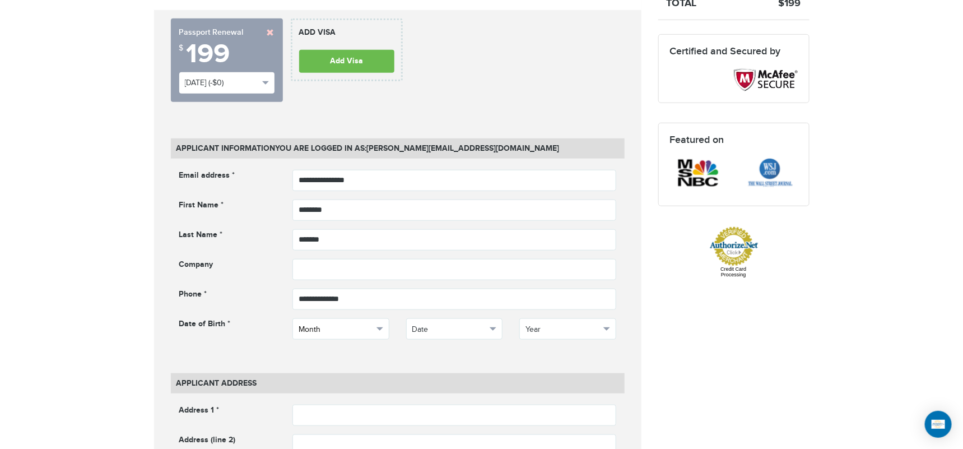
click at [374, 330] on button "Month" at bounding box center [341, 328] width 97 height 21
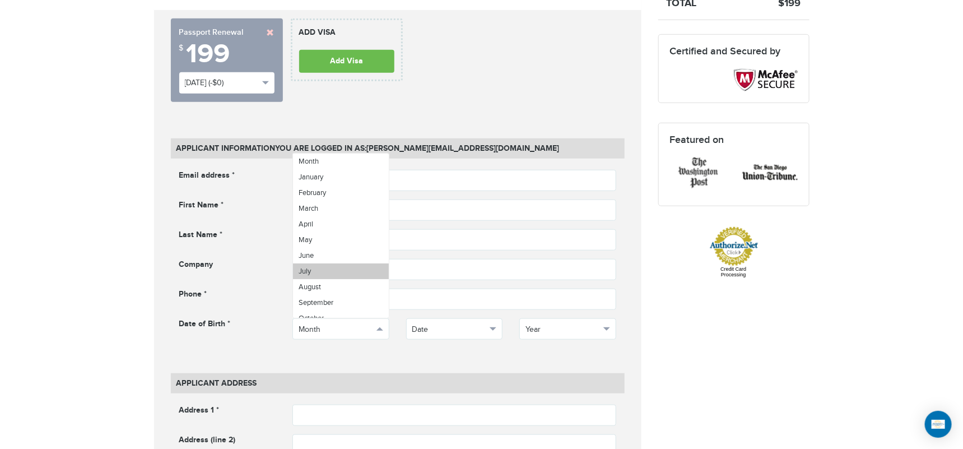
click at [317, 272] on link "July" at bounding box center [341, 271] width 96 height 16
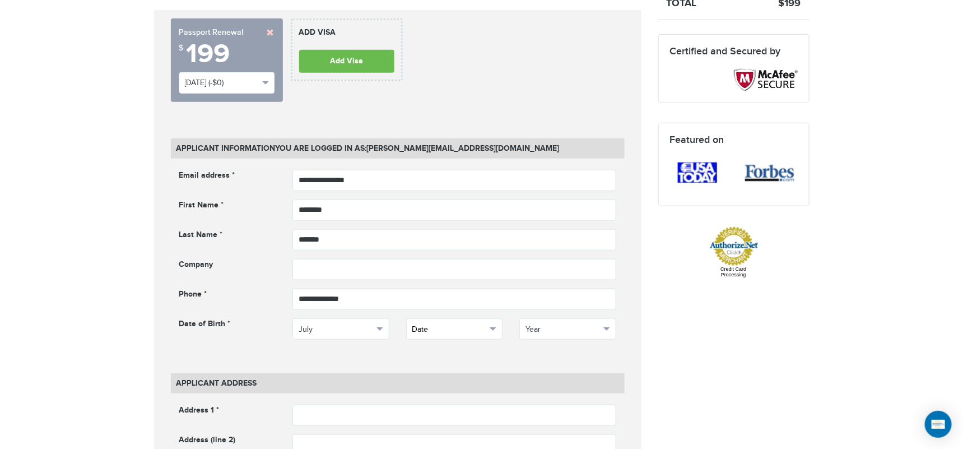
click at [453, 325] on span "Date" at bounding box center [450, 329] width 75 height 11
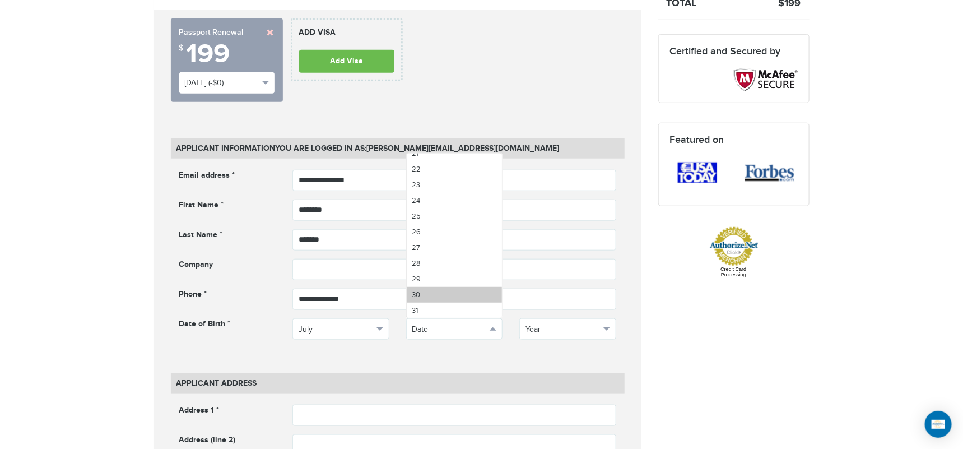
click at [460, 294] on link "30" at bounding box center [455, 295] width 96 height 16
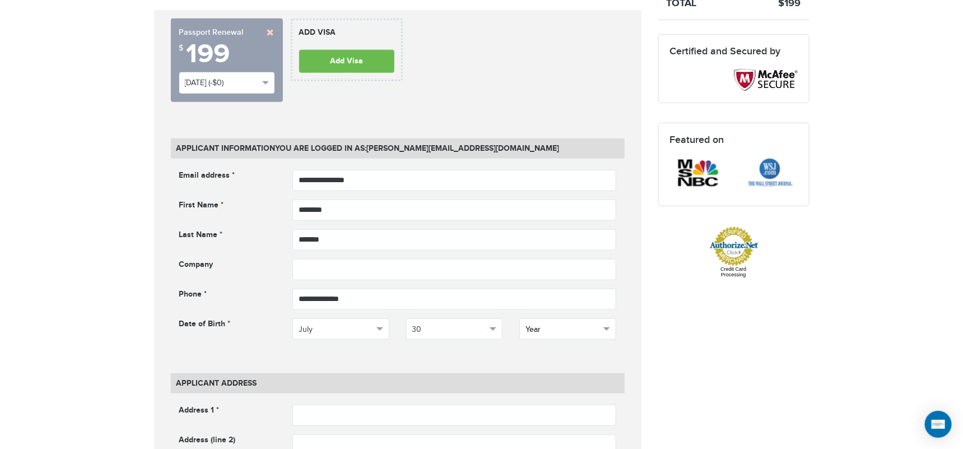
click at [578, 334] on button "Year" at bounding box center [568, 328] width 97 height 21
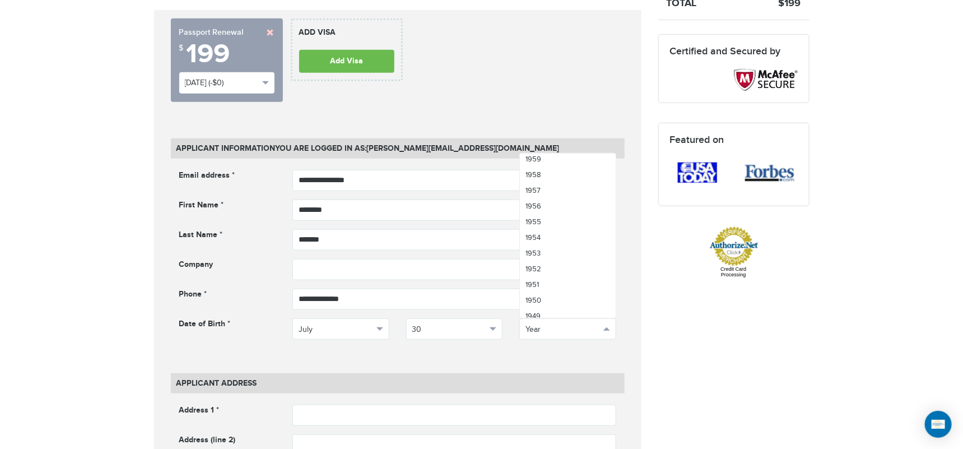
scroll to position [1058, 0]
click at [560, 307] on link "1949" at bounding box center [568, 312] width 96 height 16
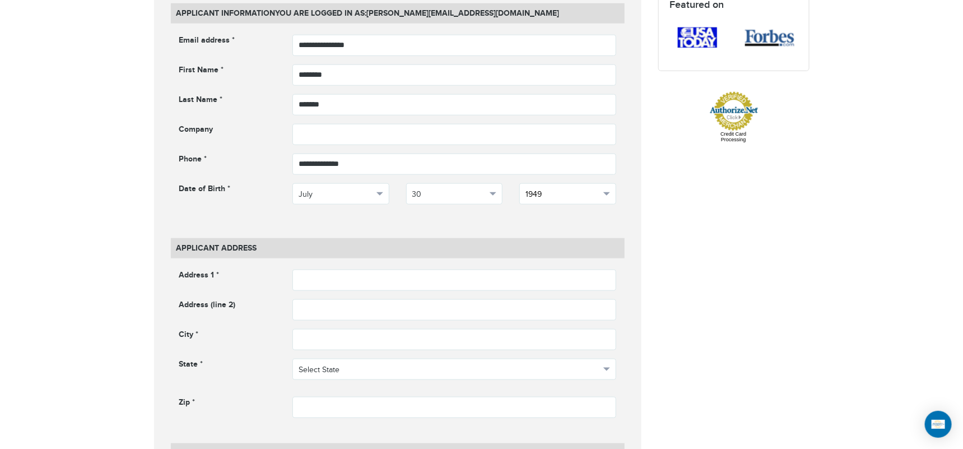
scroll to position [623, 0]
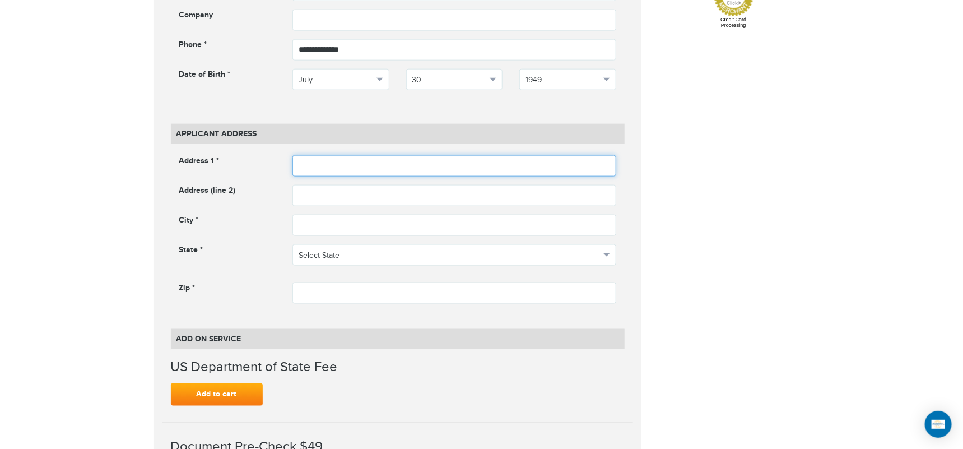
click at [341, 158] on input "text" at bounding box center [455, 165] width 324 height 21
type input "**********"
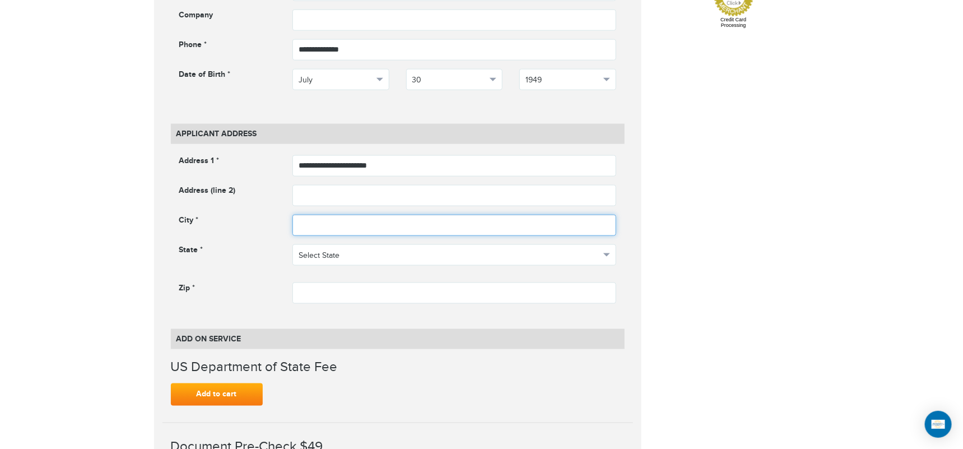
click at [332, 234] on input "text" at bounding box center [455, 225] width 324 height 21
type input "**********"
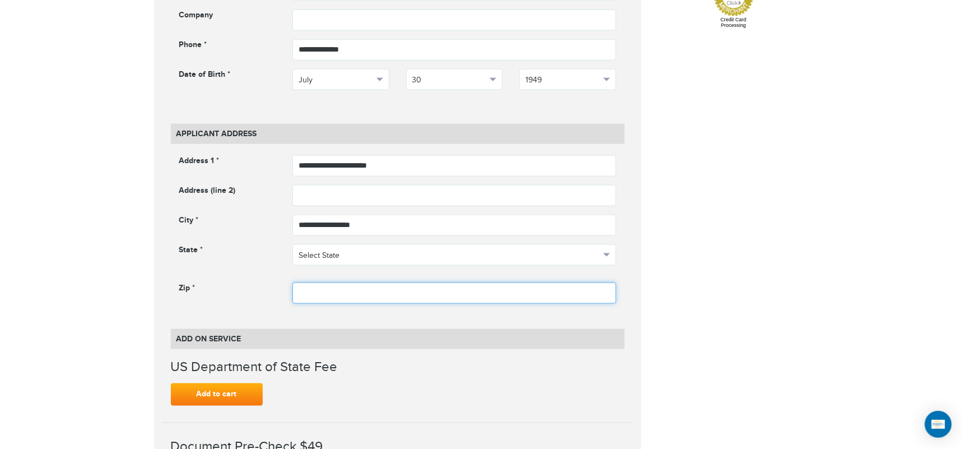
click at [336, 291] on input "text" at bounding box center [455, 292] width 324 height 21
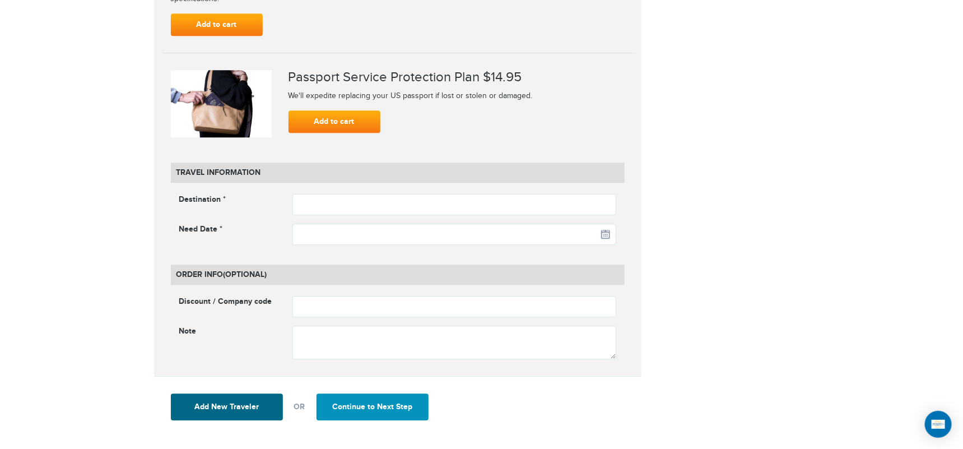
scroll to position [1432, 0]
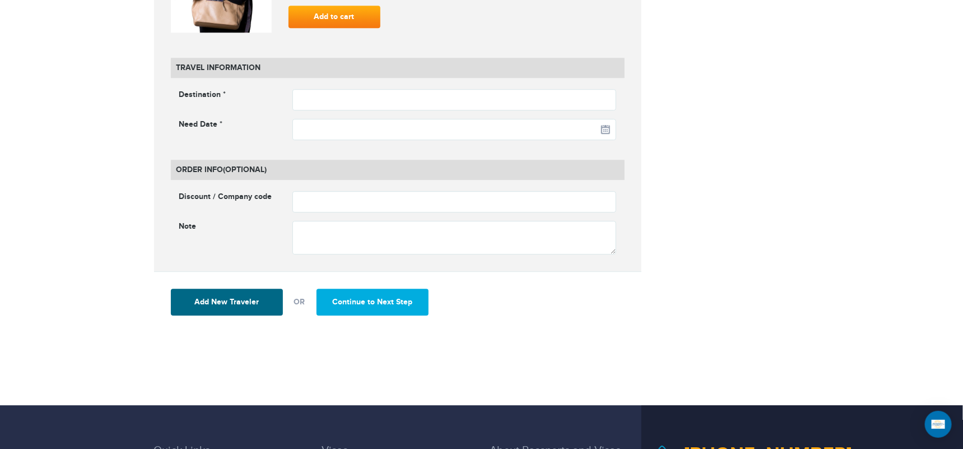
type input "*****"
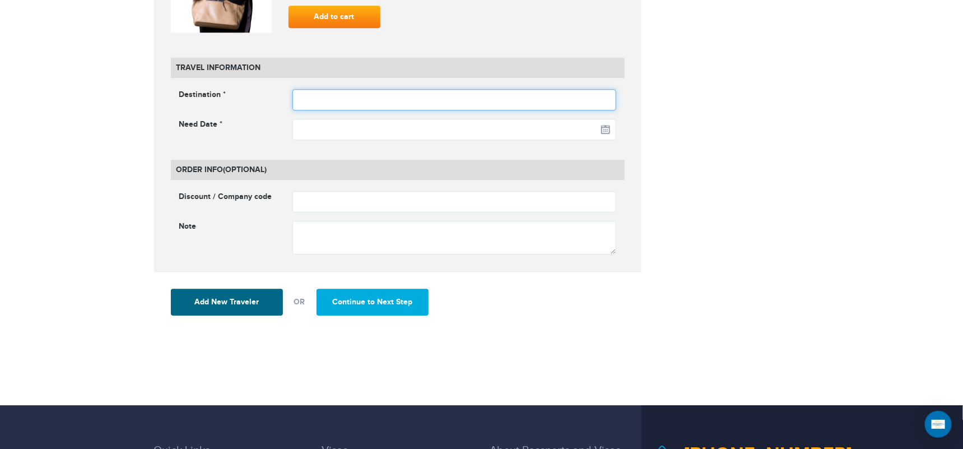
click at [381, 105] on input "text" at bounding box center [455, 99] width 324 height 21
type input "******"
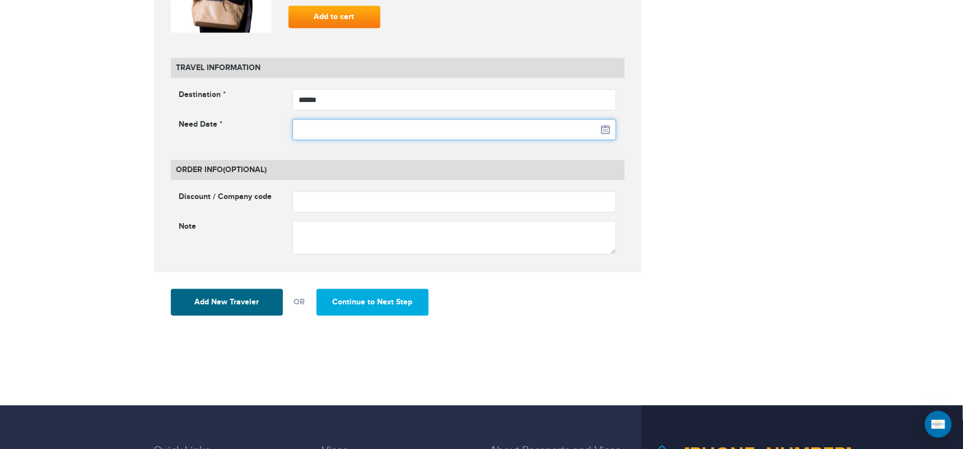
click at [603, 135] on input "text" at bounding box center [455, 129] width 324 height 21
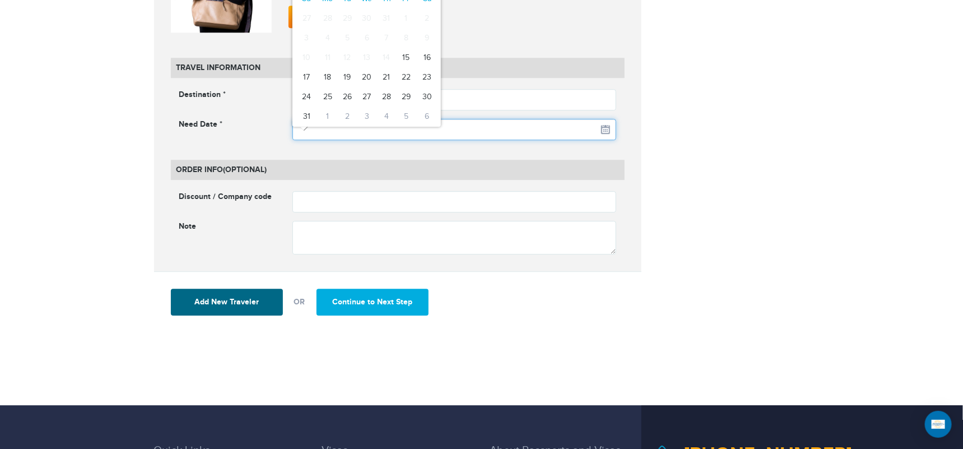
click at [606, 129] on input "text" at bounding box center [455, 129] width 324 height 21
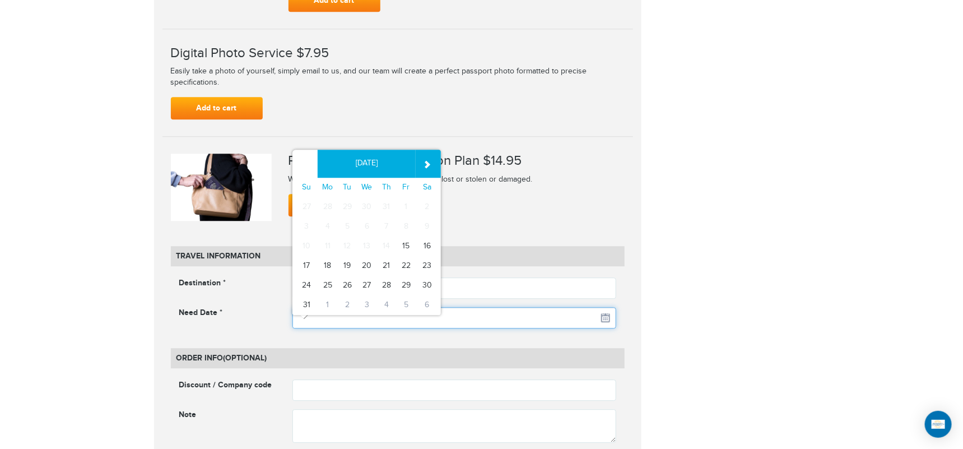
scroll to position [1183, 0]
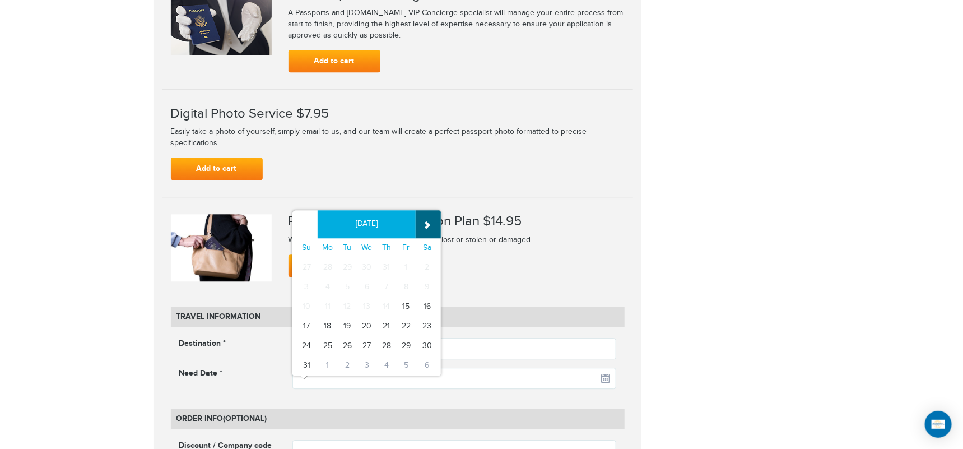
click at [426, 224] on th "»" at bounding box center [428, 224] width 25 height 28
click at [316, 297] on td "14" at bounding box center [305, 307] width 25 height 20
type input "**********"
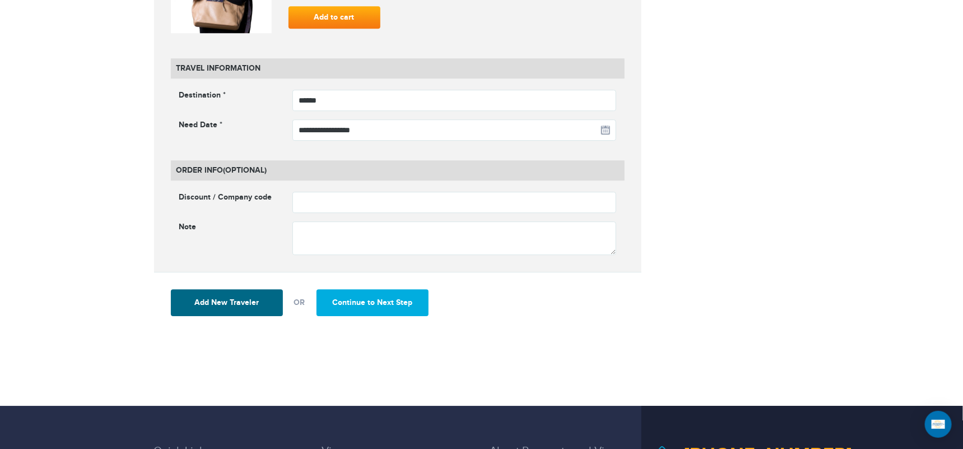
scroll to position [1432, 0]
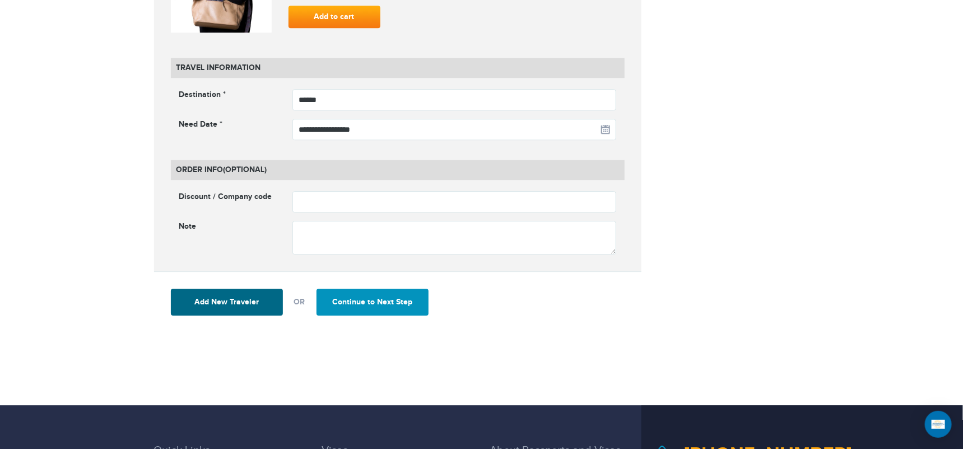
click at [403, 309] on button "Continue to Next Step" at bounding box center [373, 302] width 112 height 27
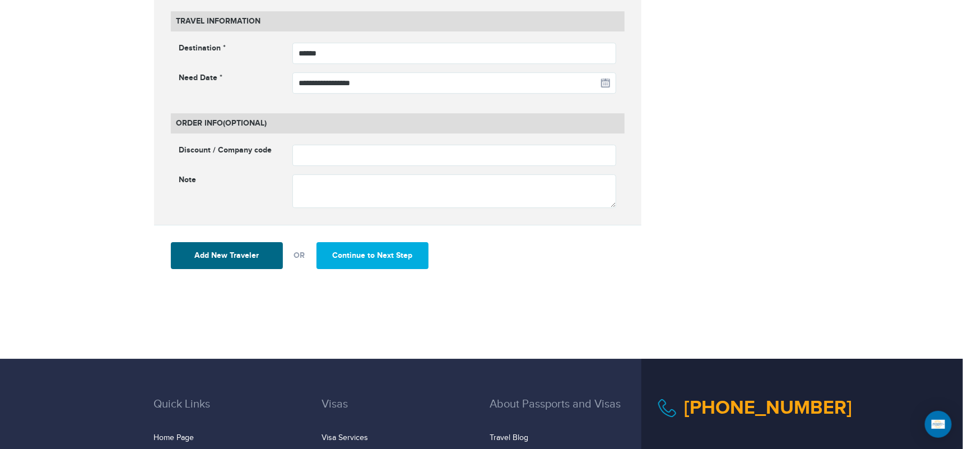
scroll to position [1618, 0]
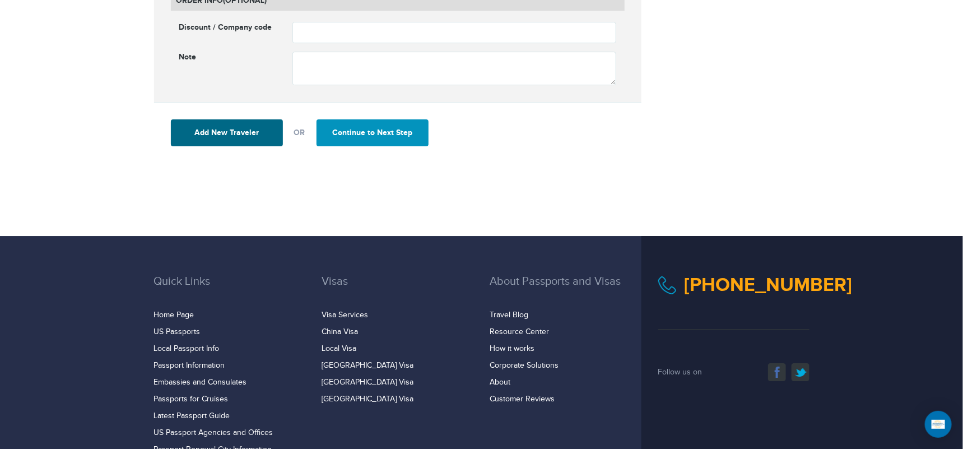
click at [386, 136] on button "Continue to Next Step" at bounding box center [373, 132] width 112 height 27
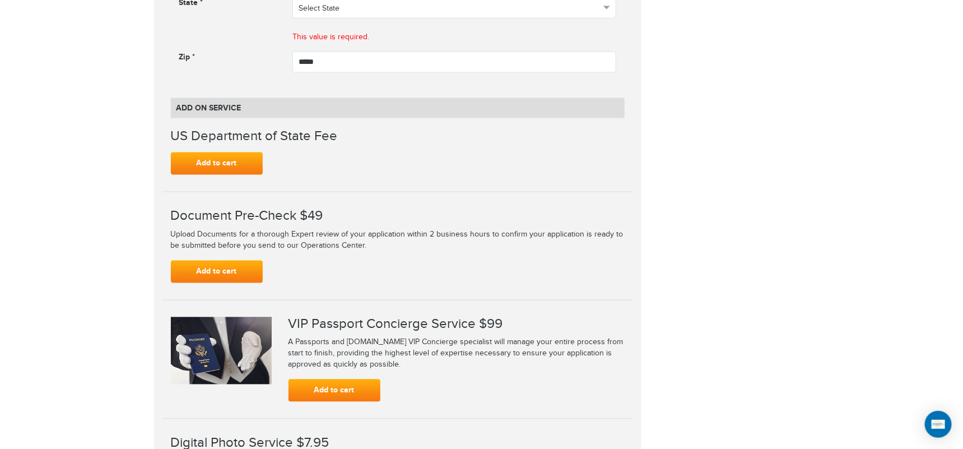
scroll to position [621, 0]
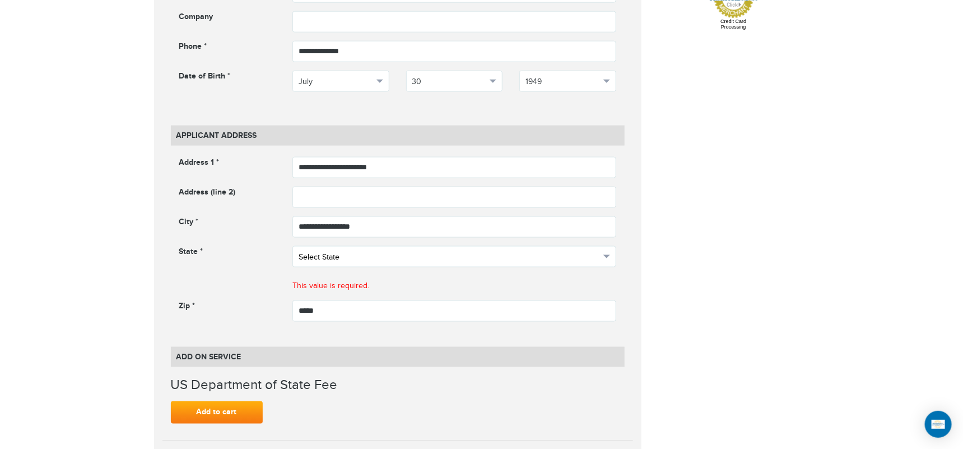
click at [368, 252] on span "Select State" at bounding box center [450, 257] width 302 height 11
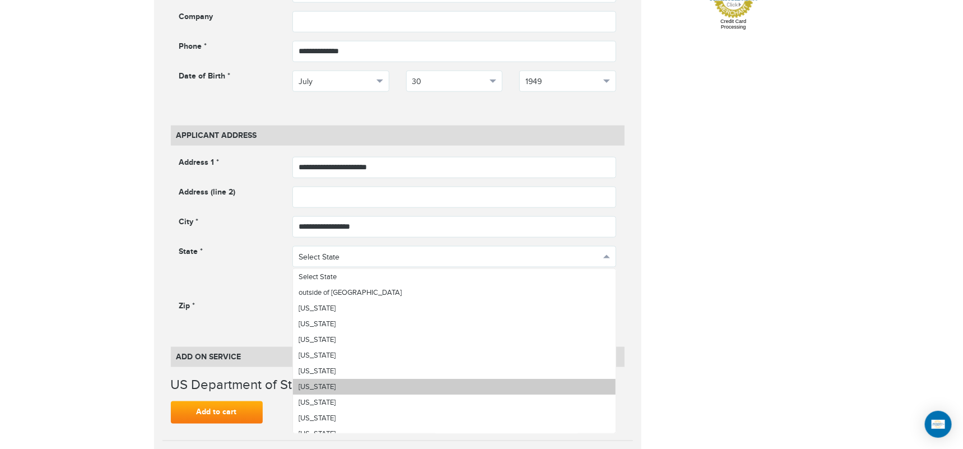
click at [362, 385] on link "Colorado" at bounding box center [454, 387] width 323 height 16
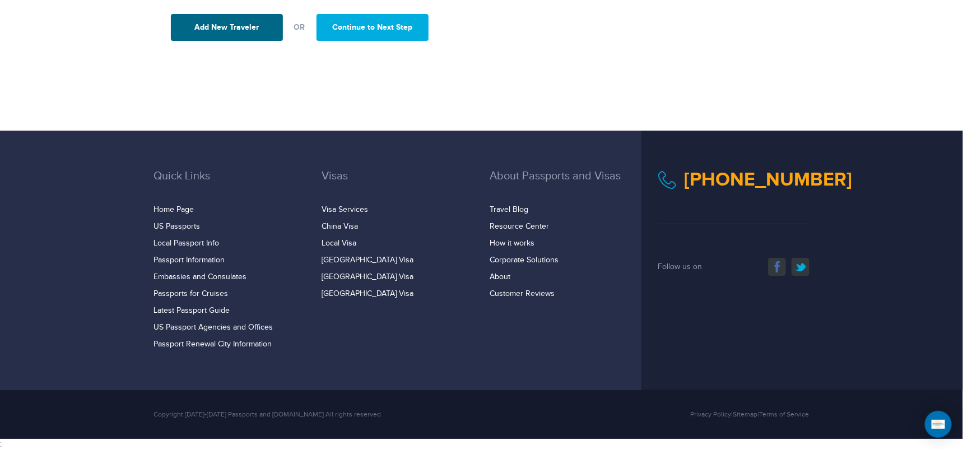
click at [376, 29] on button "Continue to Next Step" at bounding box center [373, 27] width 112 height 27
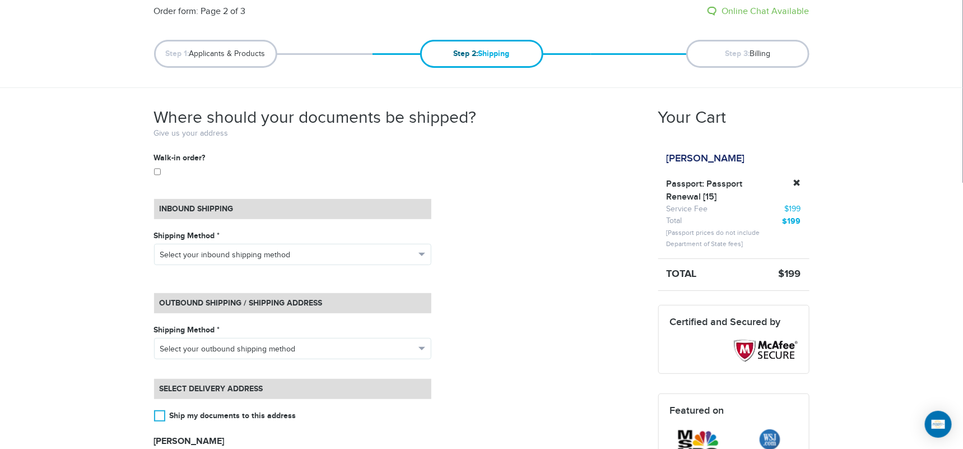
scroll to position [124, 0]
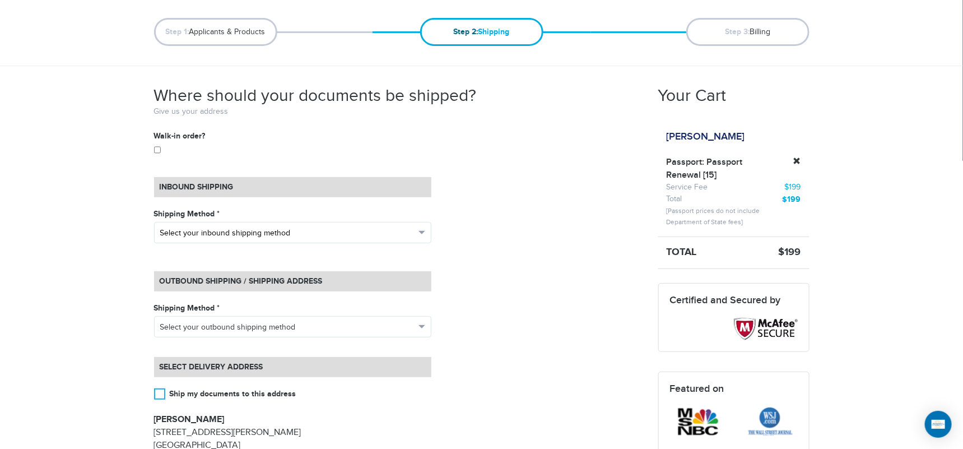
click at [267, 233] on span "Select your inbound shipping method" at bounding box center [287, 233] width 255 height 11
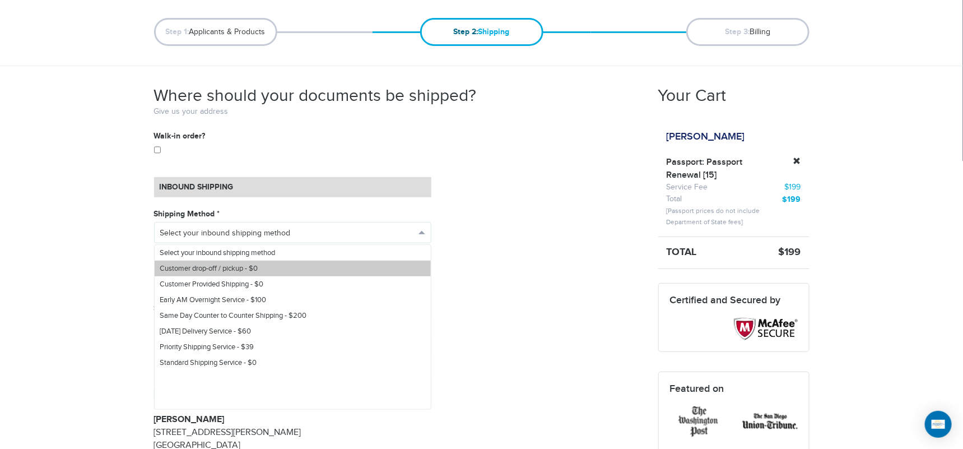
click at [309, 270] on link "Customer drop-off / pickup - $0" at bounding box center [293, 269] width 276 height 16
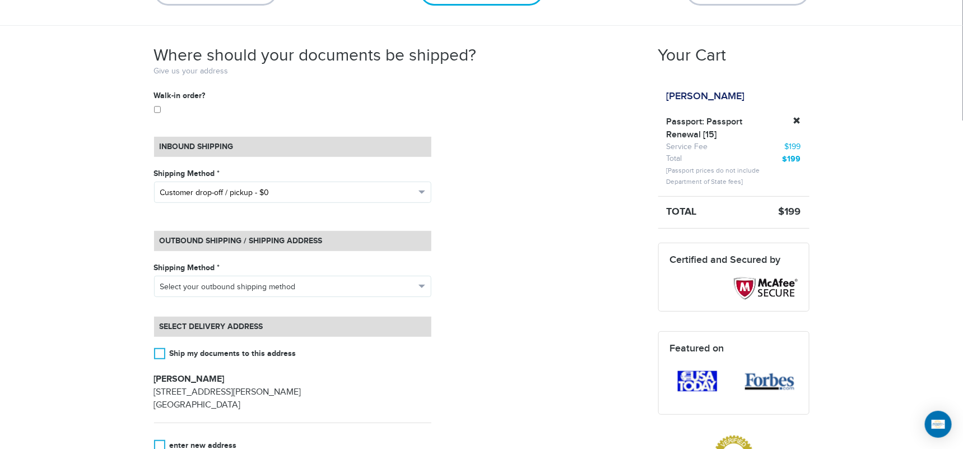
scroll to position [187, 0]
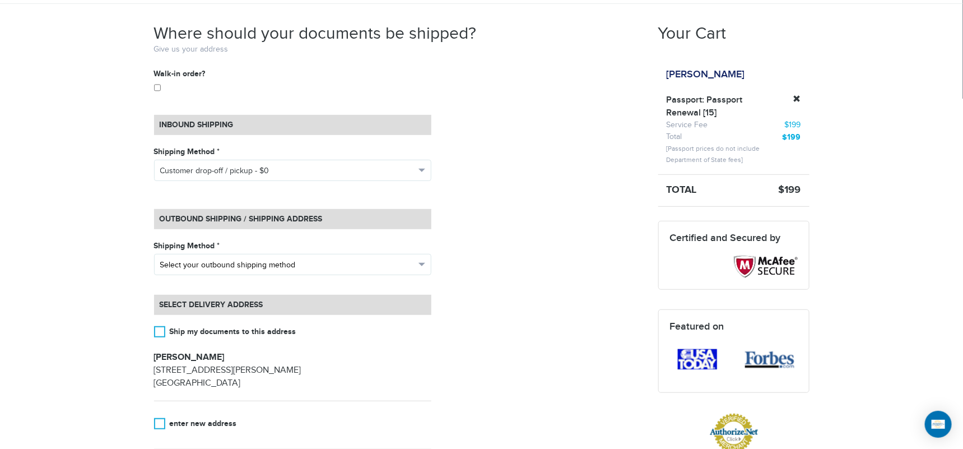
click at [312, 266] on span "Select your outbound shipping method" at bounding box center [287, 265] width 255 height 11
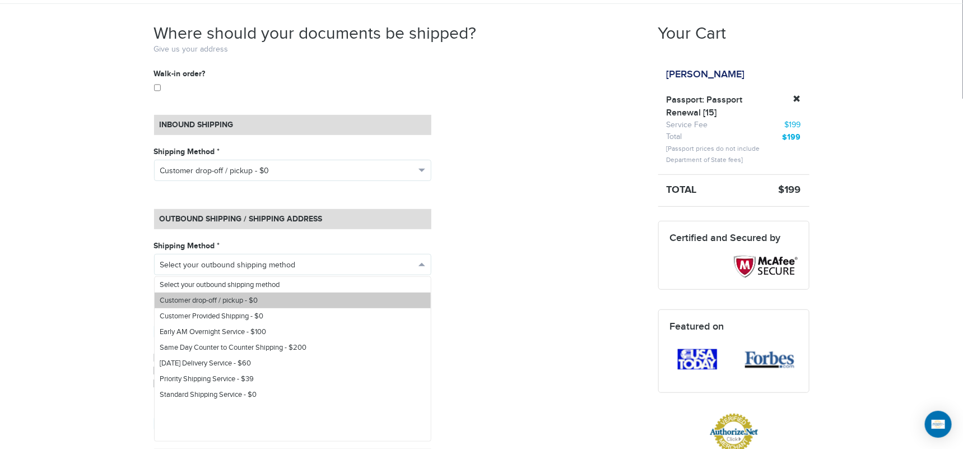
click at [292, 299] on link "Customer drop-off / pickup - $0" at bounding box center [293, 301] width 276 height 16
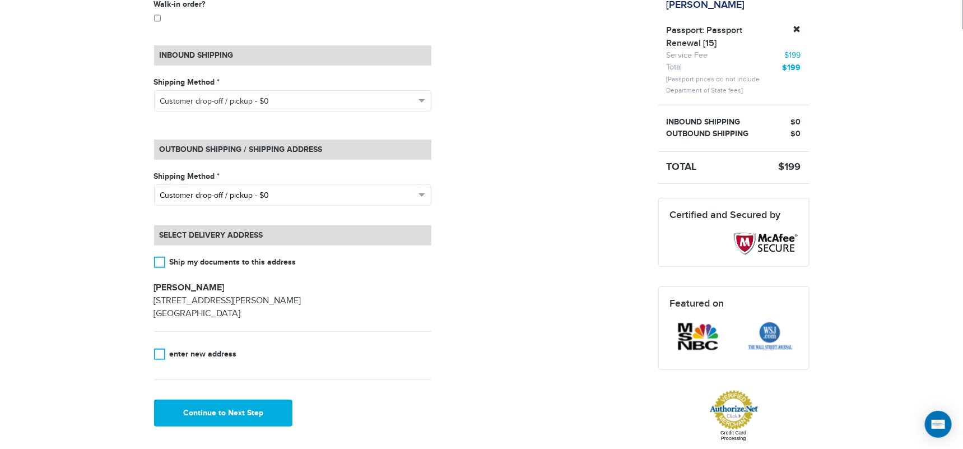
scroll to position [249, 0]
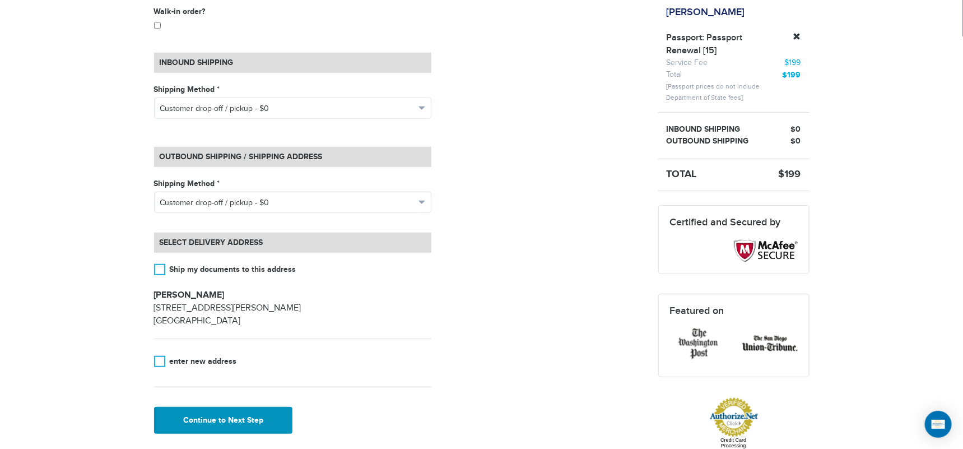
click at [277, 421] on button "Continue to Next Step" at bounding box center [223, 420] width 139 height 27
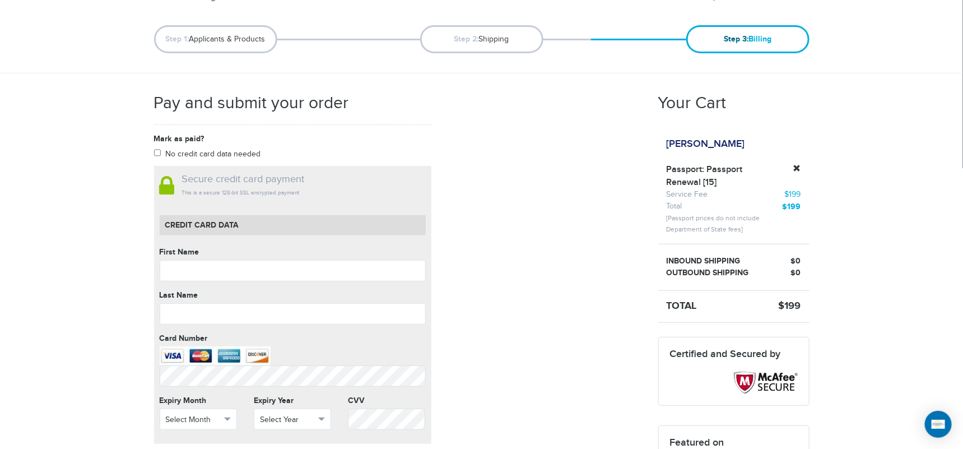
scroll to position [124, 0]
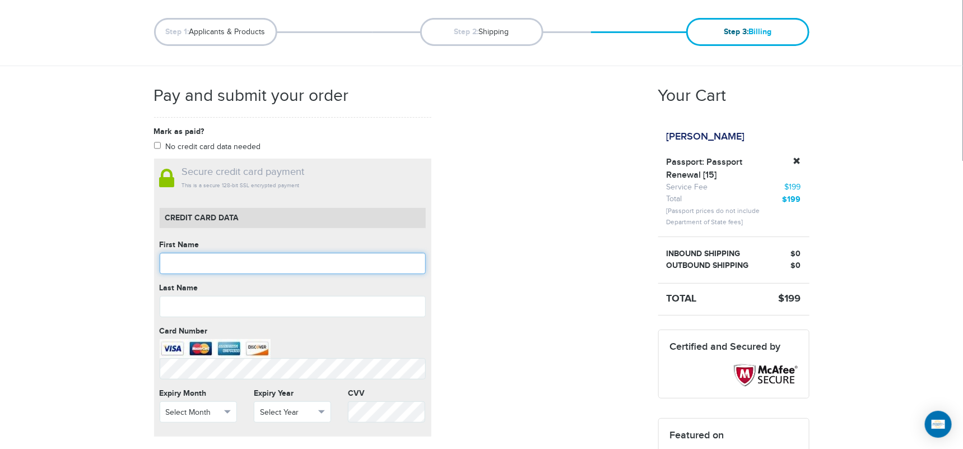
click at [282, 260] on input "text" at bounding box center [293, 263] width 266 height 21
type input "*******"
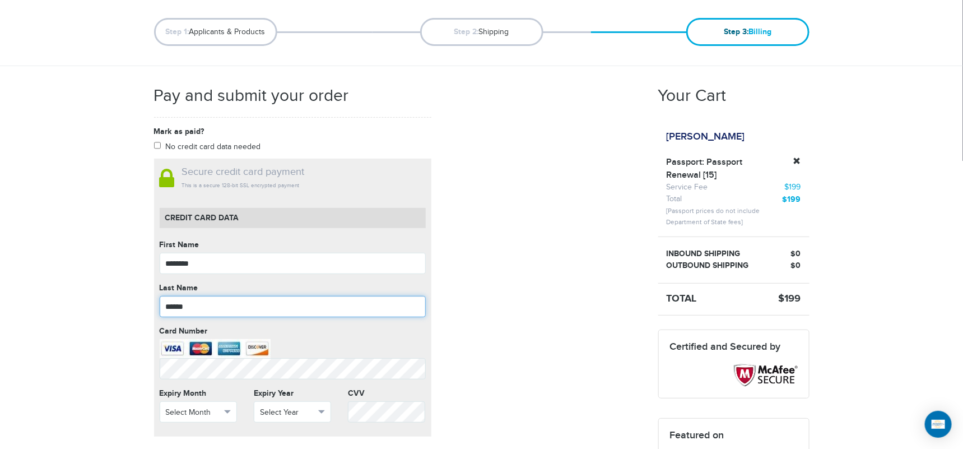
type input "******"
click at [175, 408] on span "Select Month" at bounding box center [193, 412] width 55 height 11
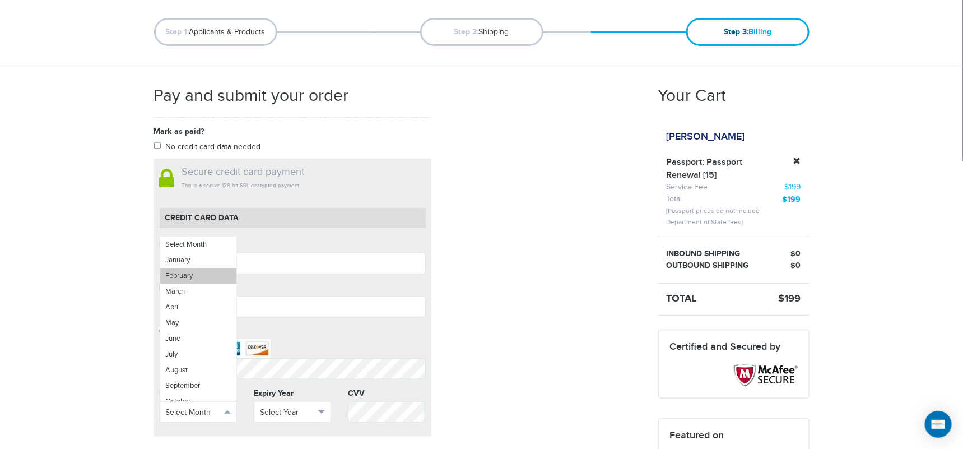
click at [203, 275] on link "February" at bounding box center [198, 276] width 76 height 16
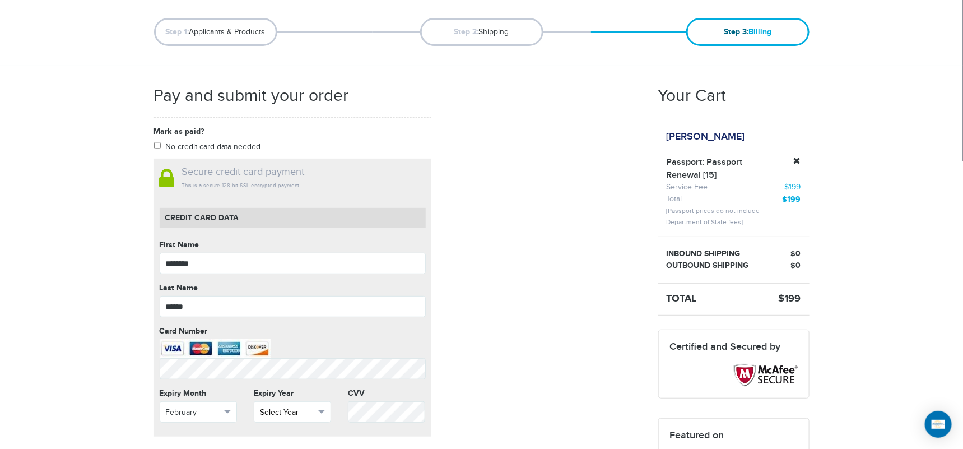
click at [291, 414] on span "Select Year" at bounding box center [287, 412] width 55 height 11
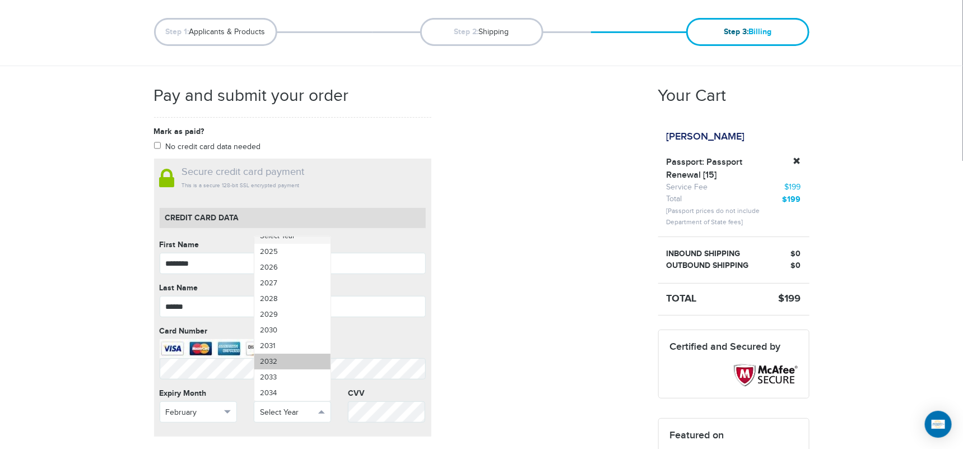
scroll to position [0, 0]
click at [276, 279] on link "2026" at bounding box center [292, 276] width 76 height 16
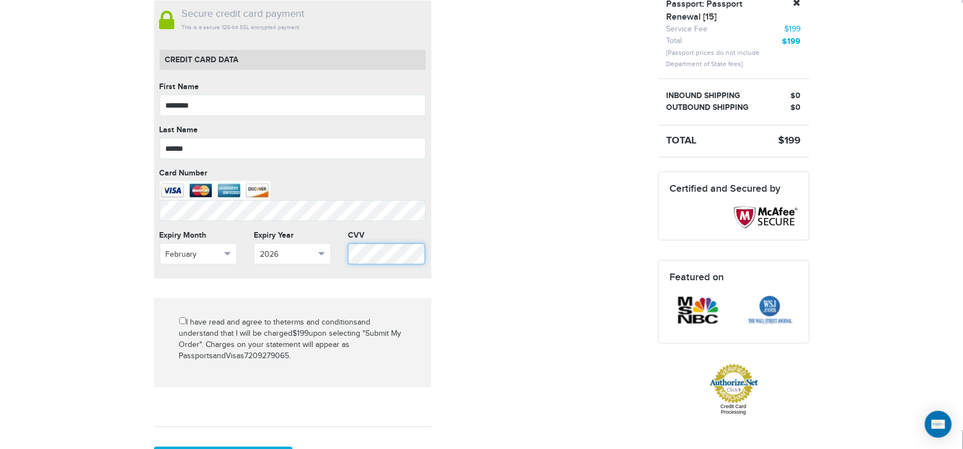
scroll to position [373, 0]
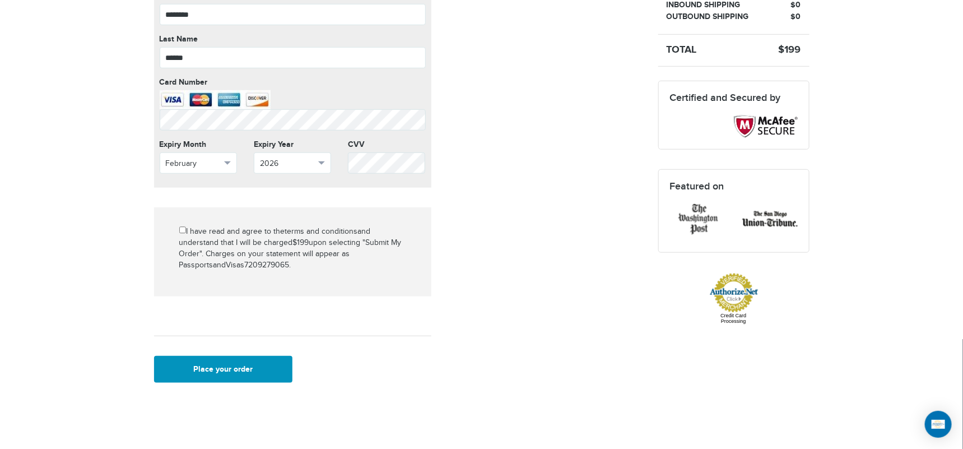
click at [239, 372] on button "Place your order" at bounding box center [223, 369] width 139 height 27
